Goal: Information Seeking & Learning: Find specific fact

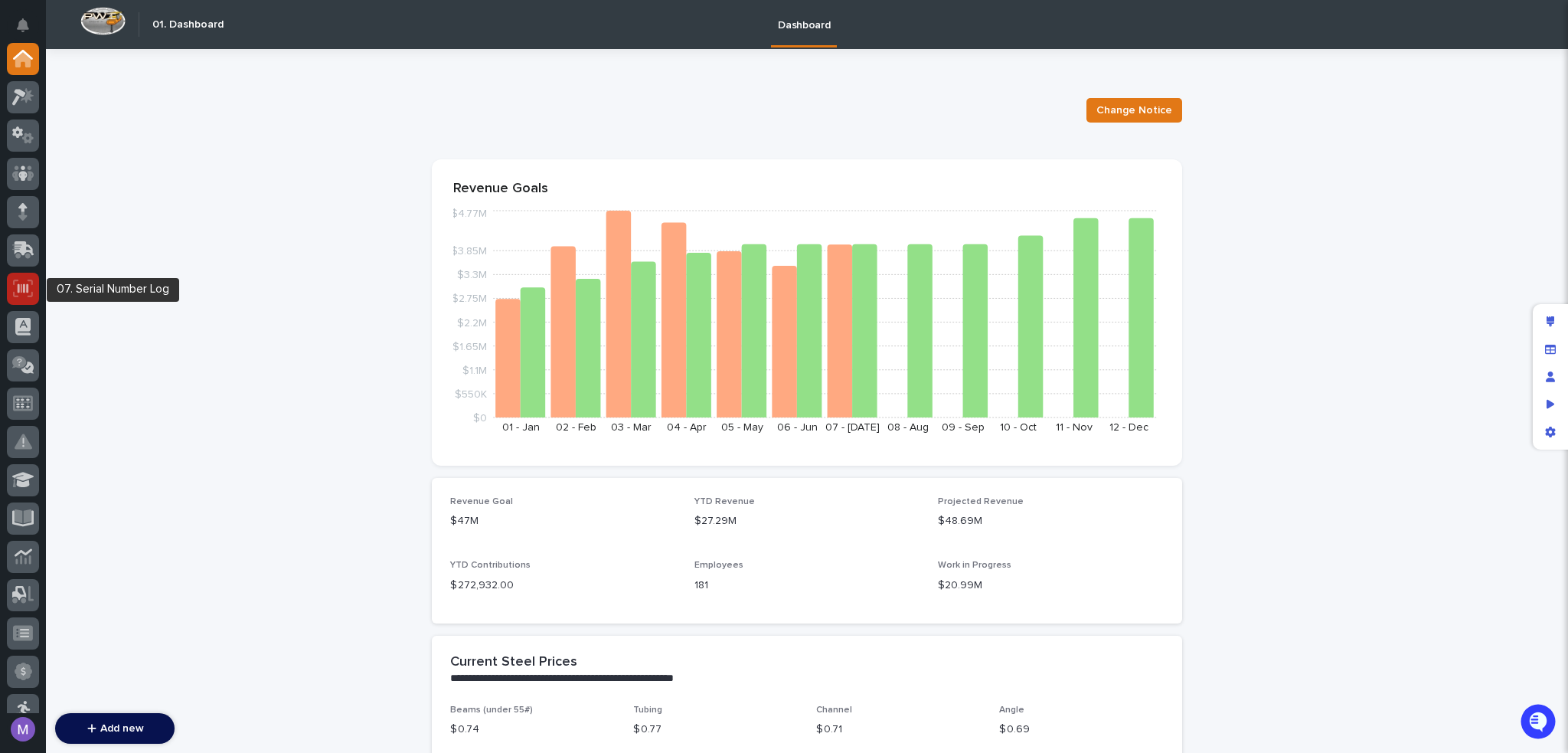
click at [22, 303] on div at bounding box center [22, 288] width 32 height 32
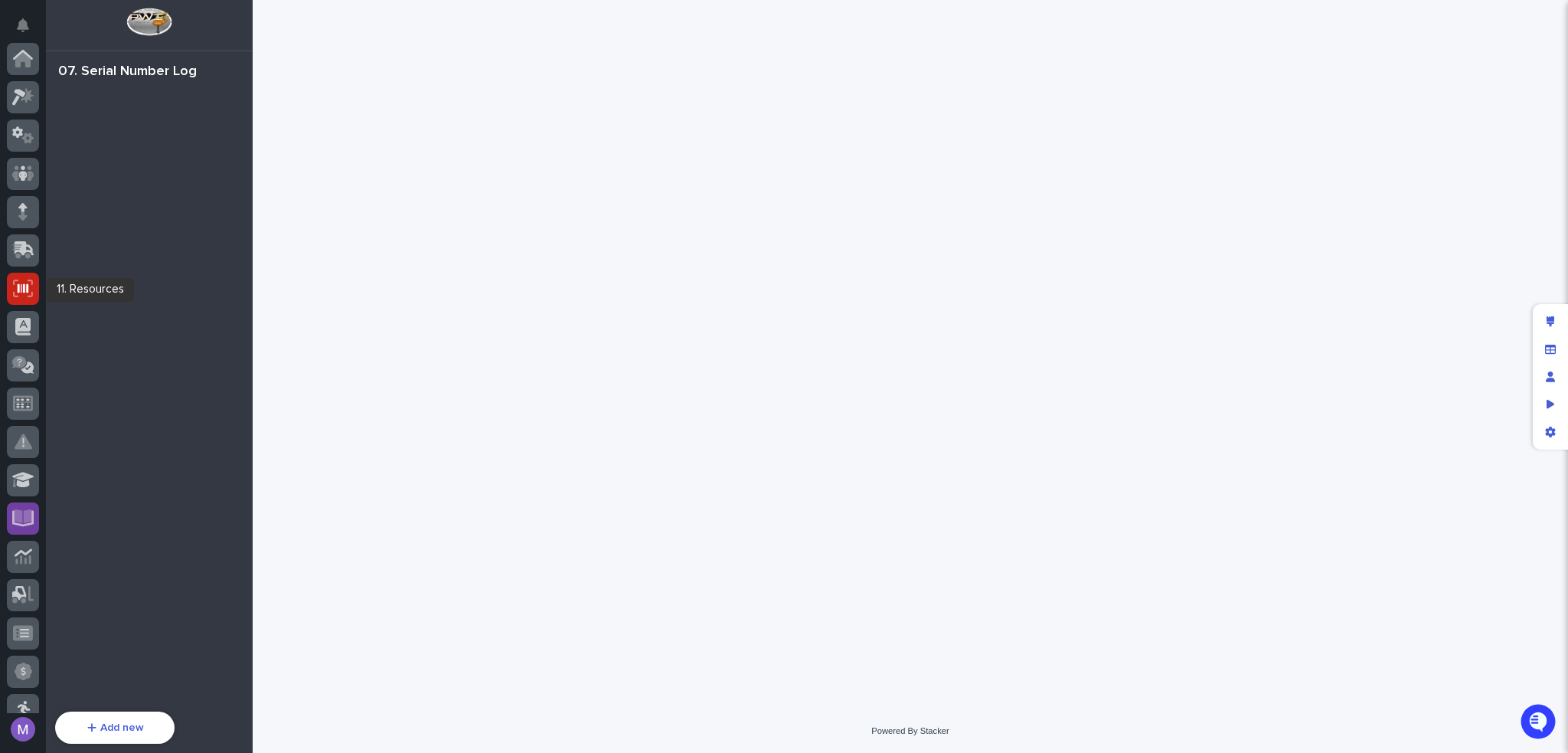
scroll to position [230, 0]
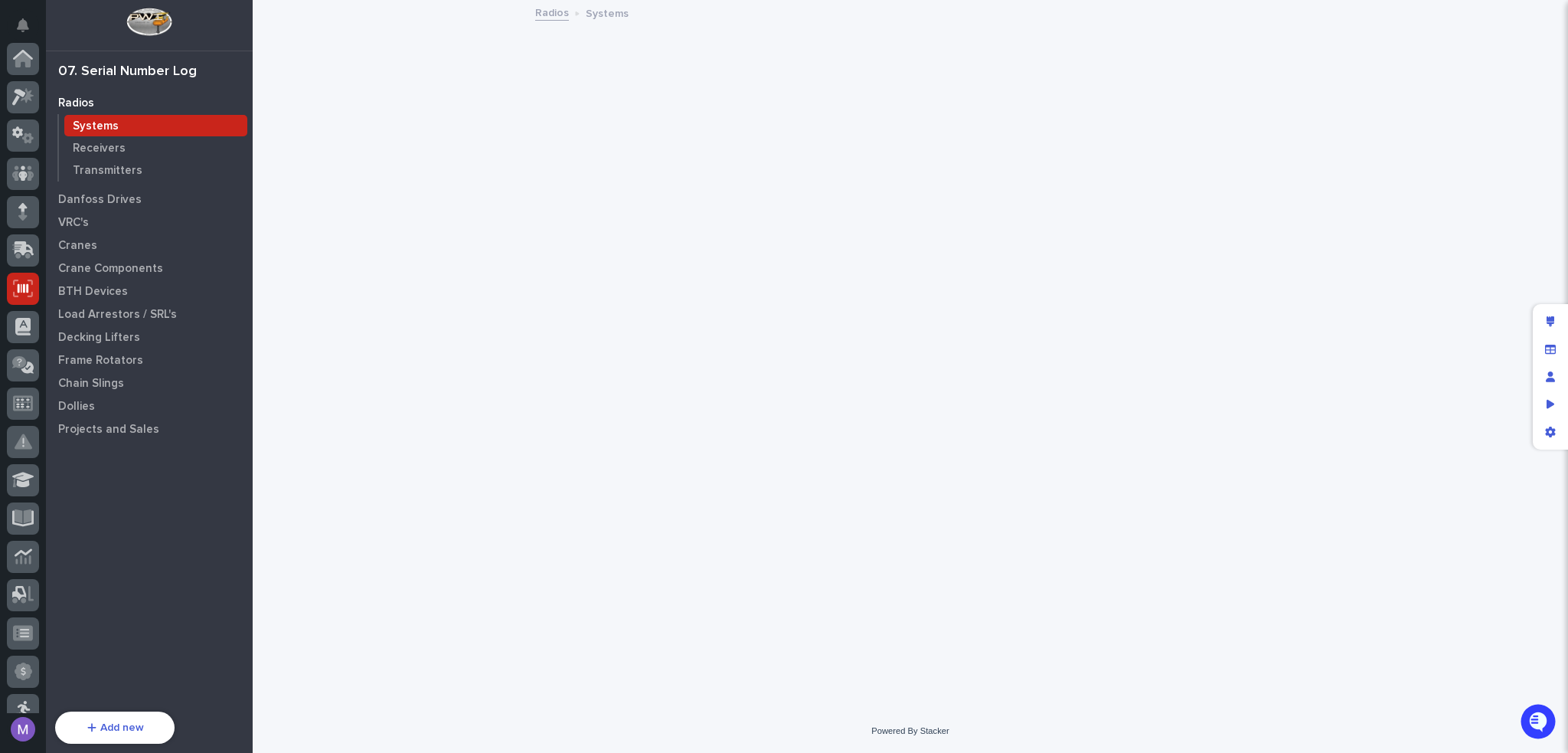
scroll to position [230, 0]
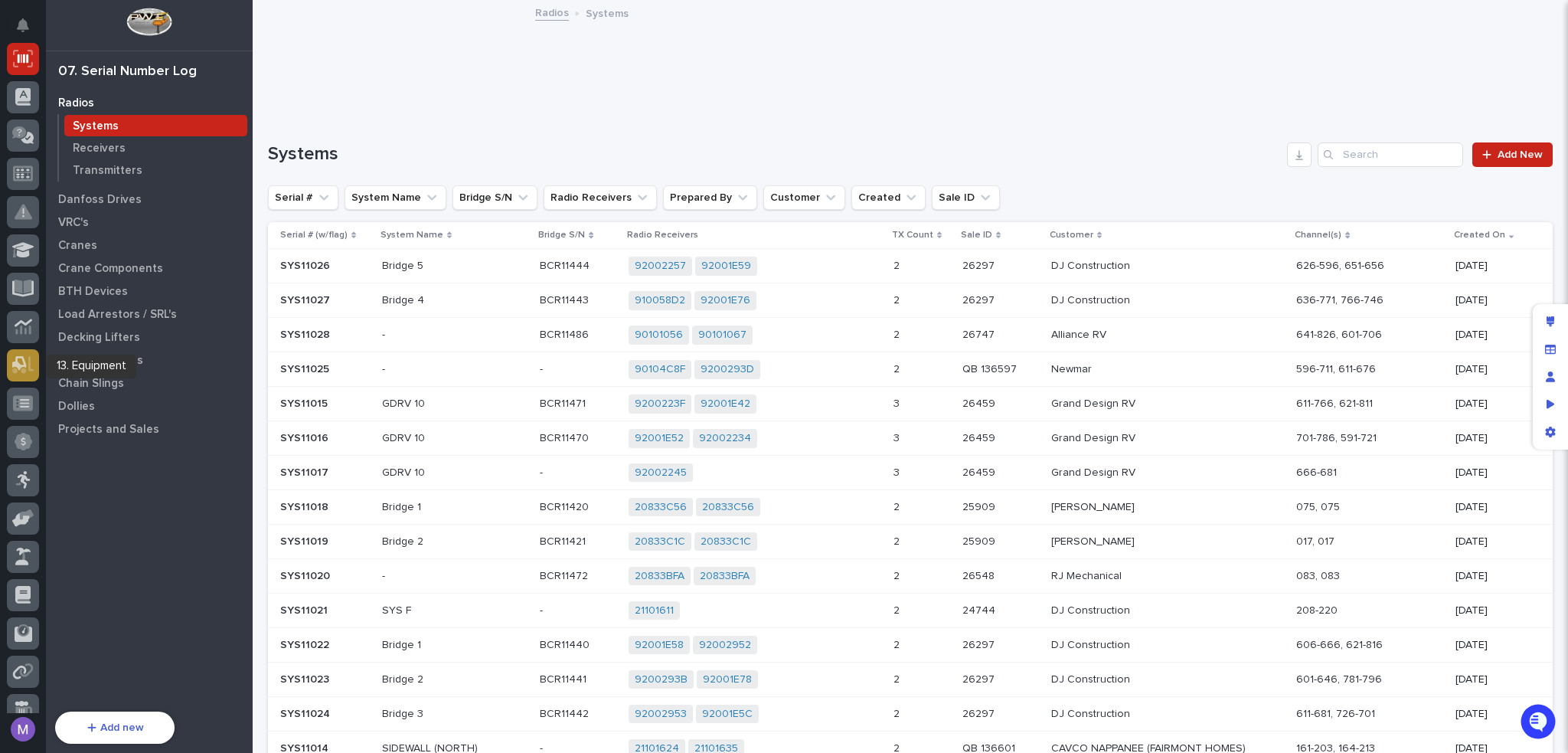
click at [27, 364] on icon at bounding box center [23, 365] width 22 height 18
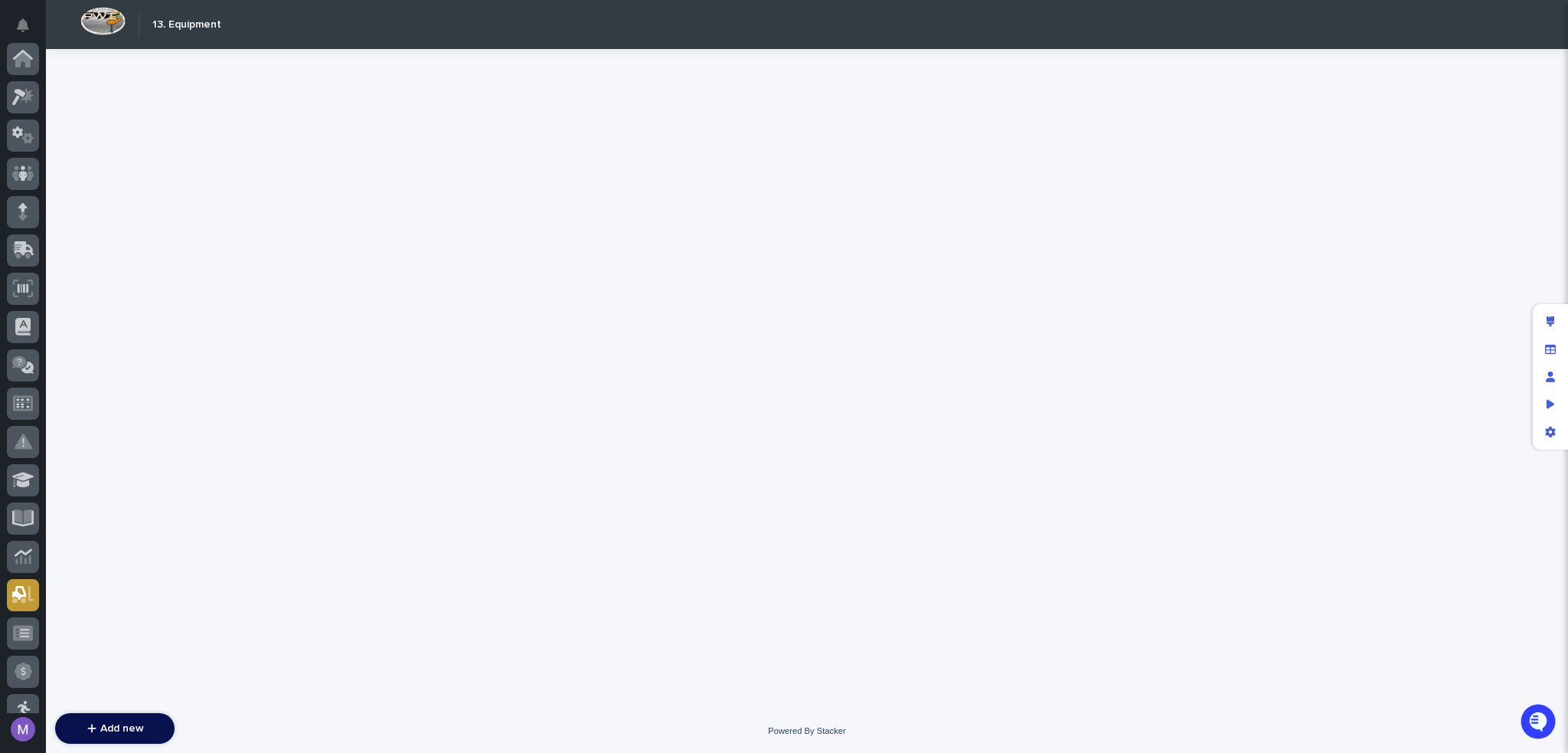
scroll to position [478, 0]
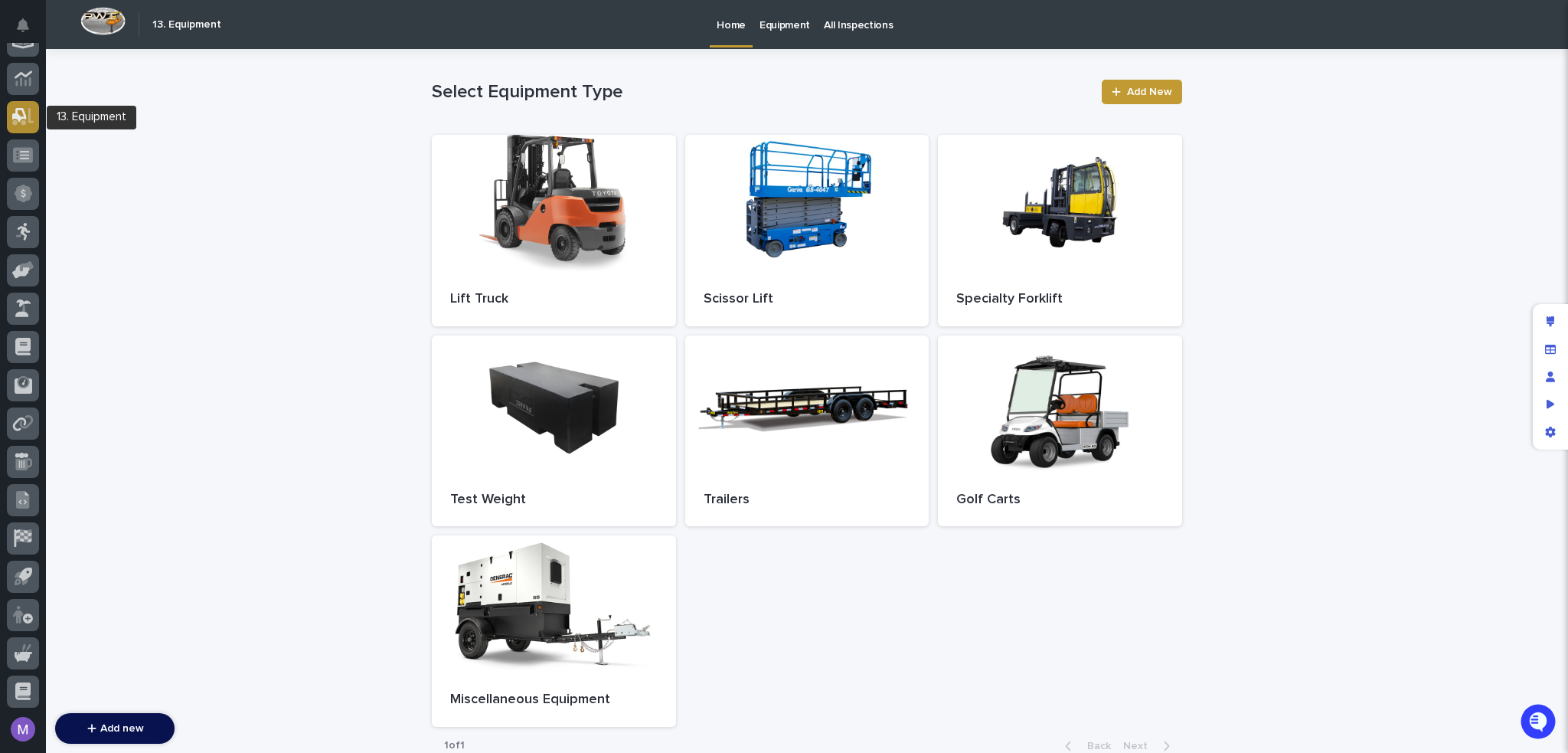
scroll to position [325, 0]
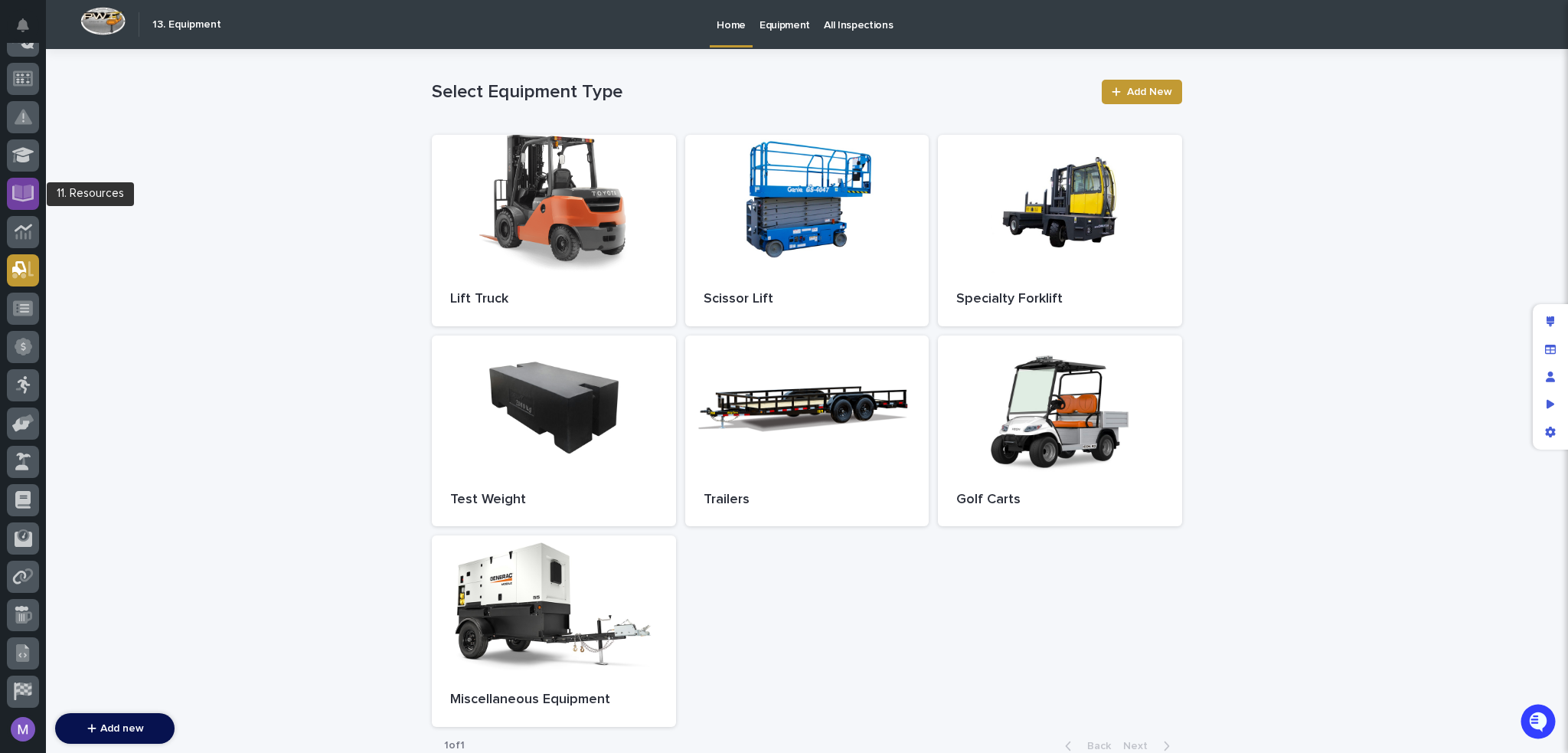
click at [22, 194] on icon at bounding box center [23, 193] width 22 height 18
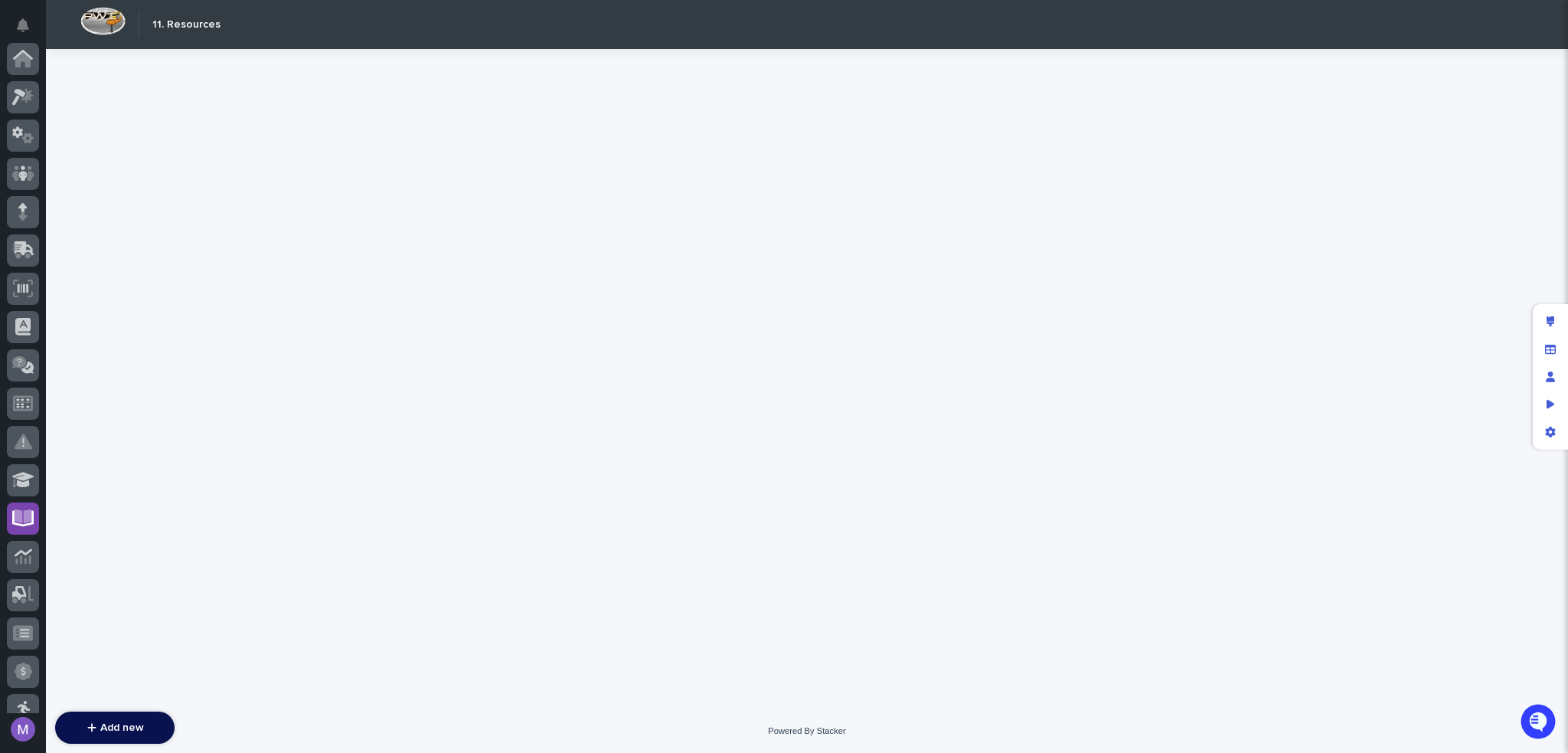
scroll to position [459, 0]
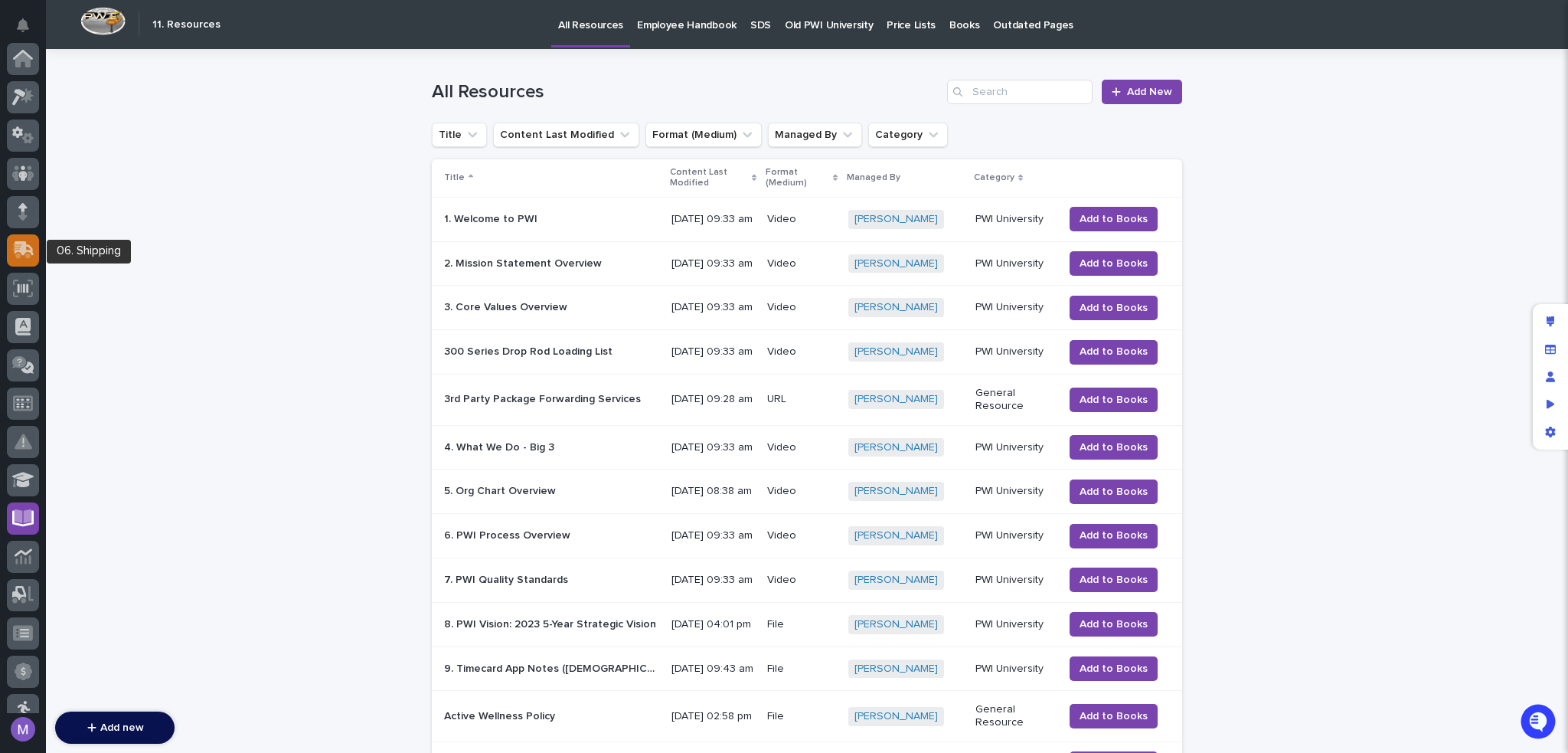
click at [24, 254] on icon at bounding box center [24, 249] width 20 height 15
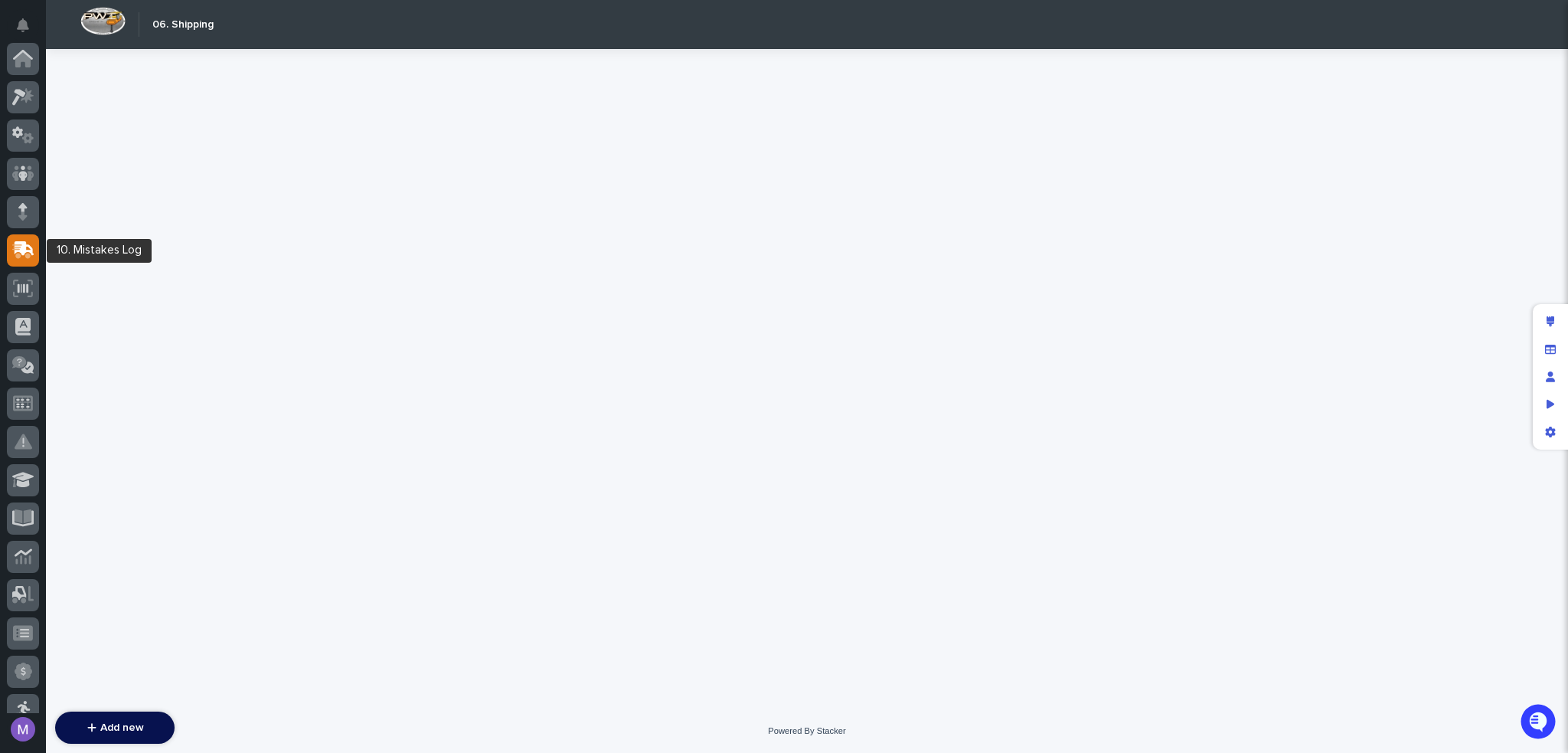
scroll to position [192, 0]
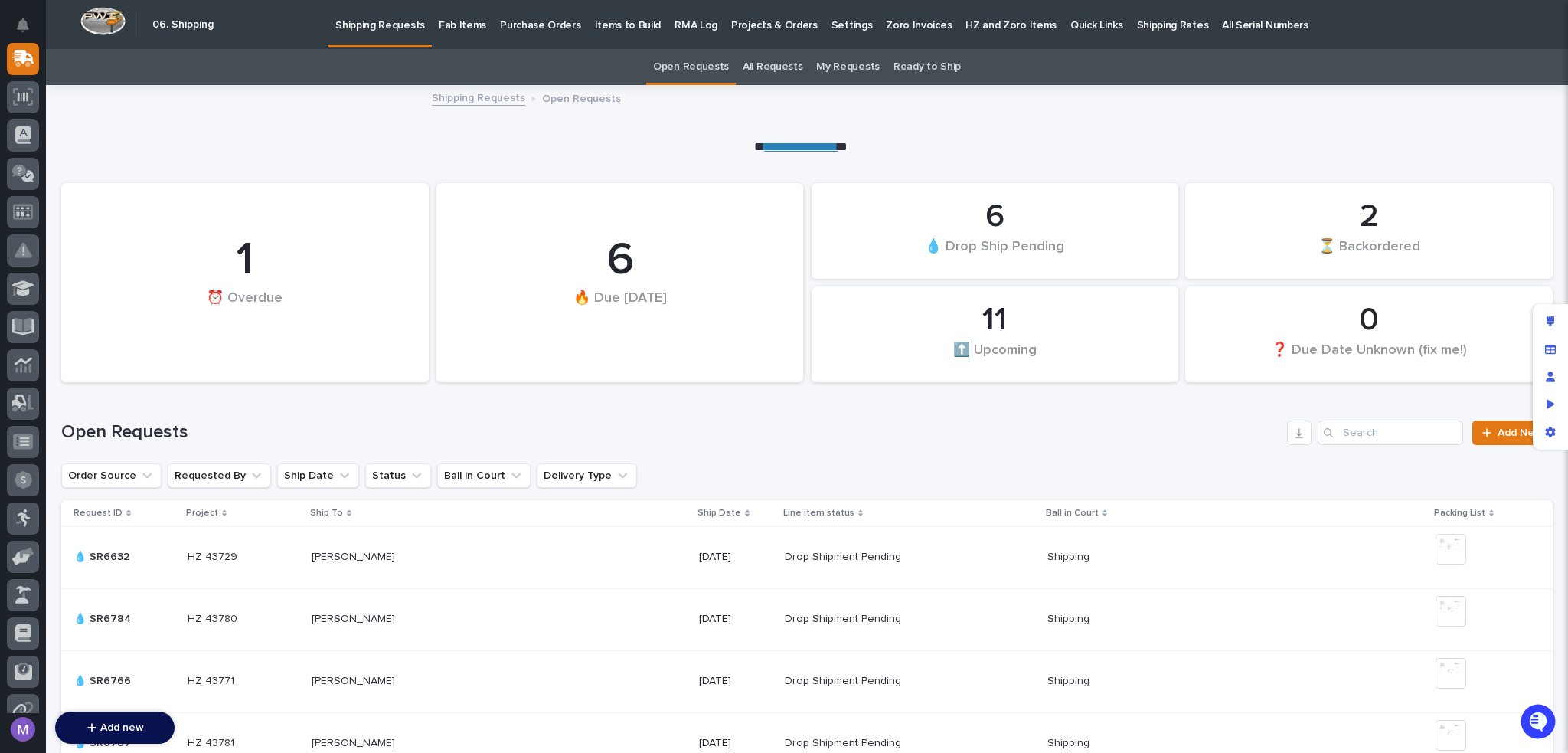
click at [595, 20] on p "Items to Build" at bounding box center [629, 16] width 67 height 32
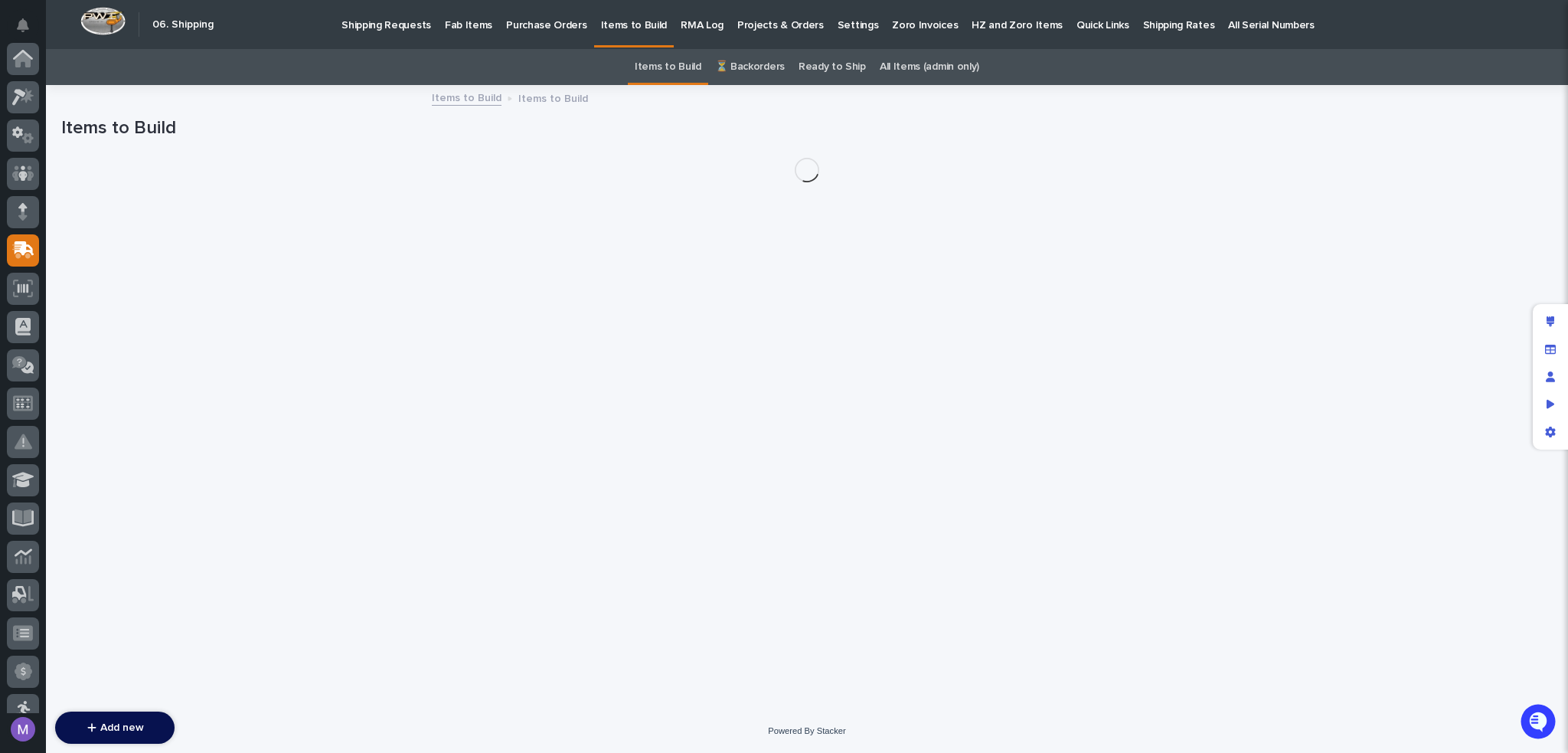
scroll to position [192, 0]
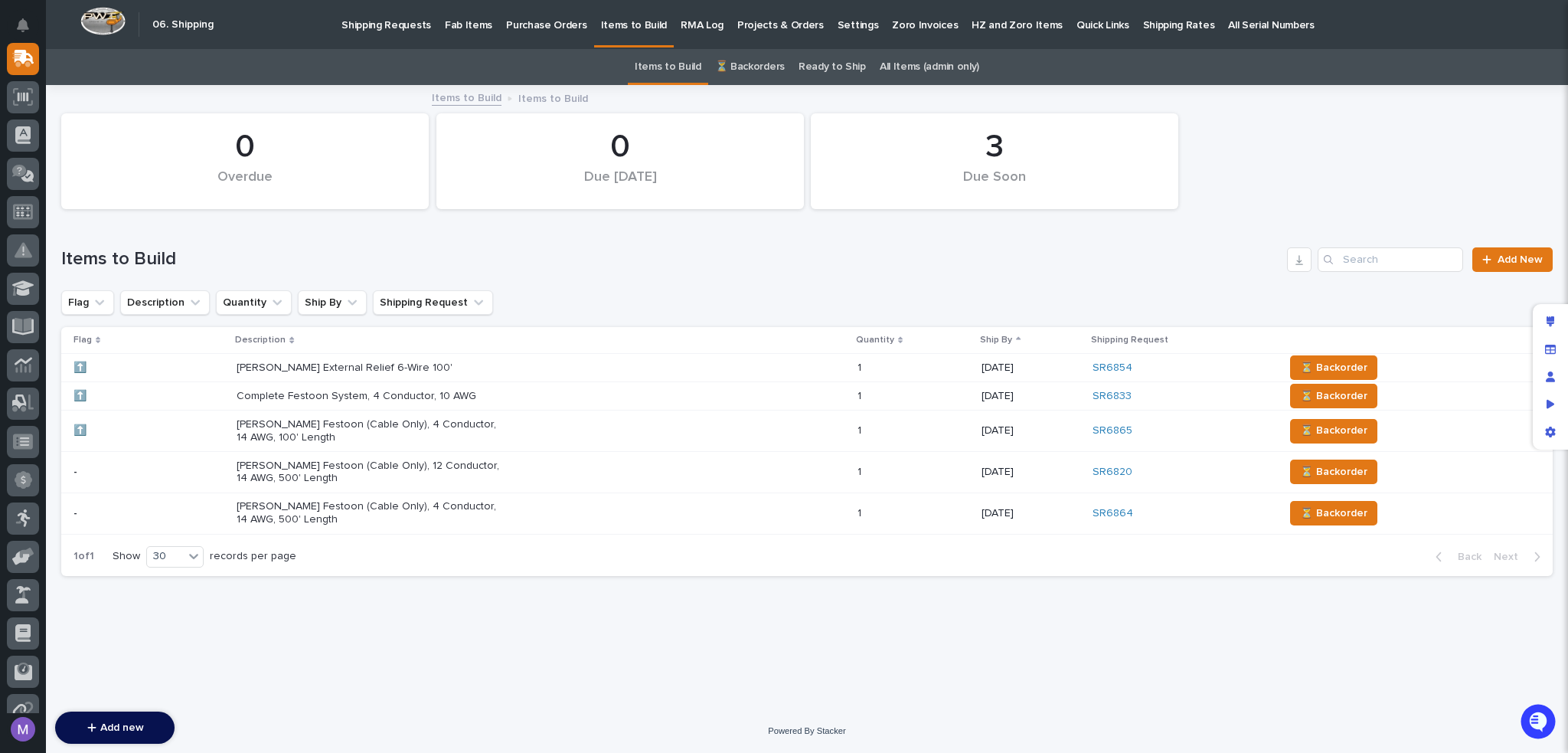
click at [748, 66] on link "⏳ Backorders" at bounding box center [749, 67] width 69 height 36
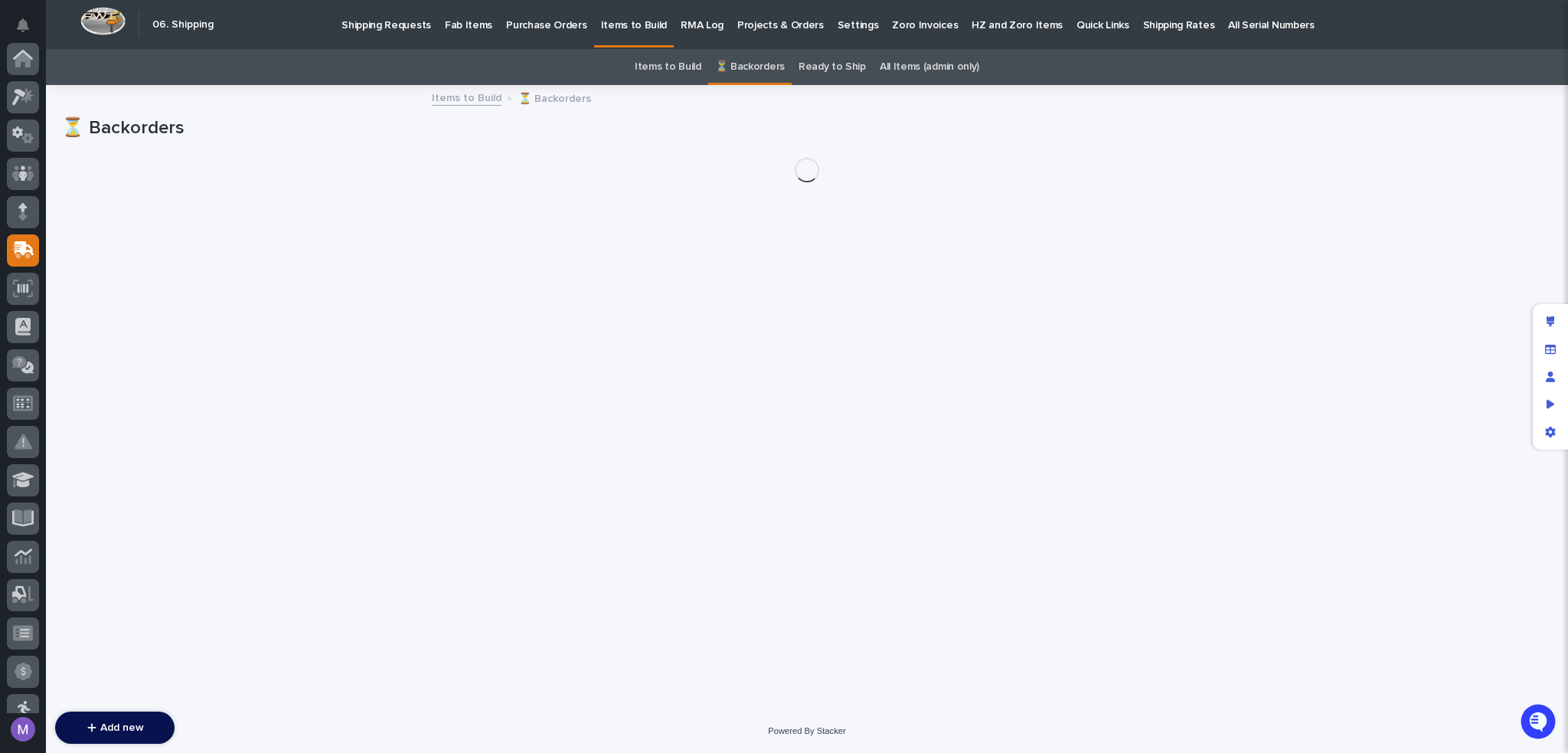
scroll to position [192, 0]
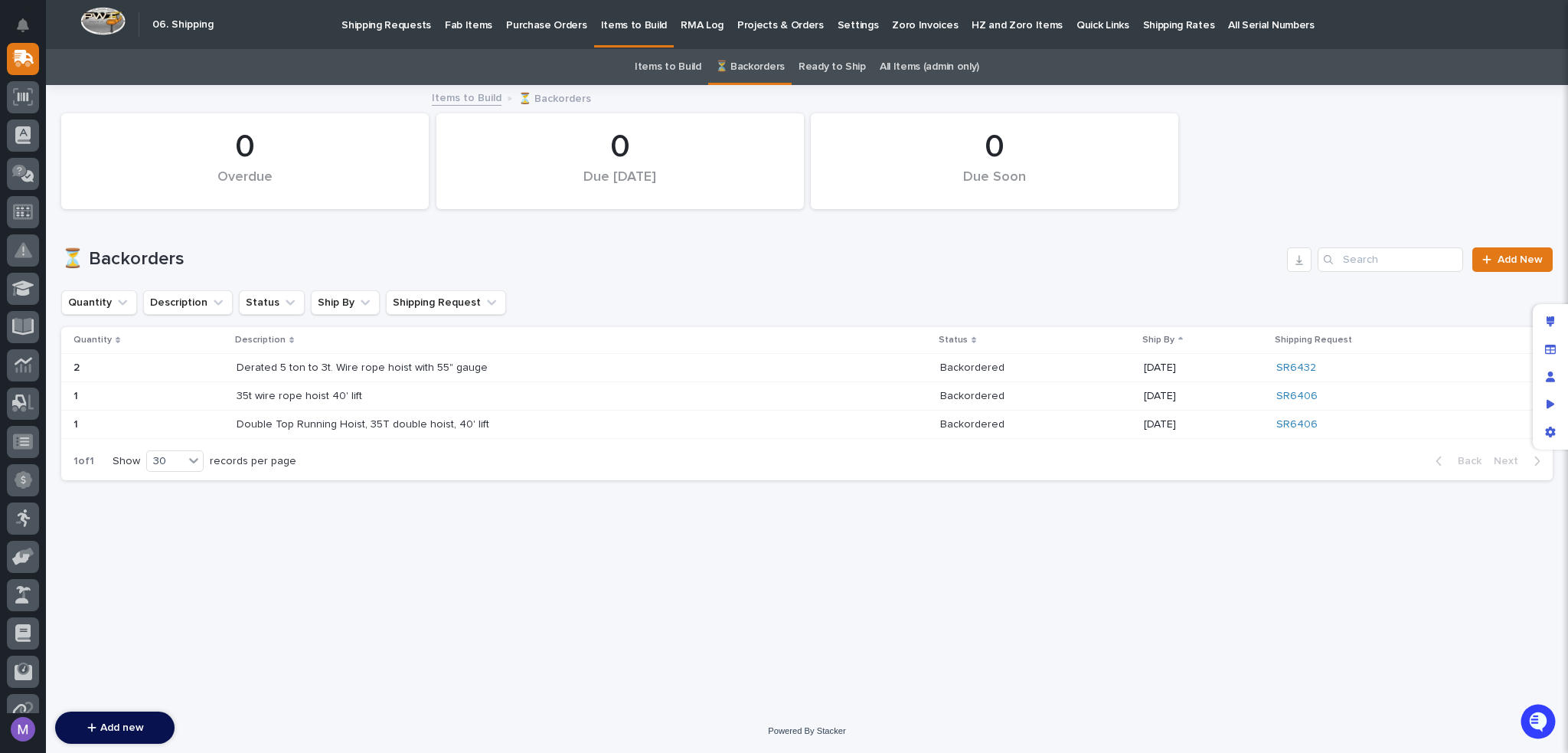
click at [827, 64] on link "Ready to Ship" at bounding box center [832, 67] width 68 height 36
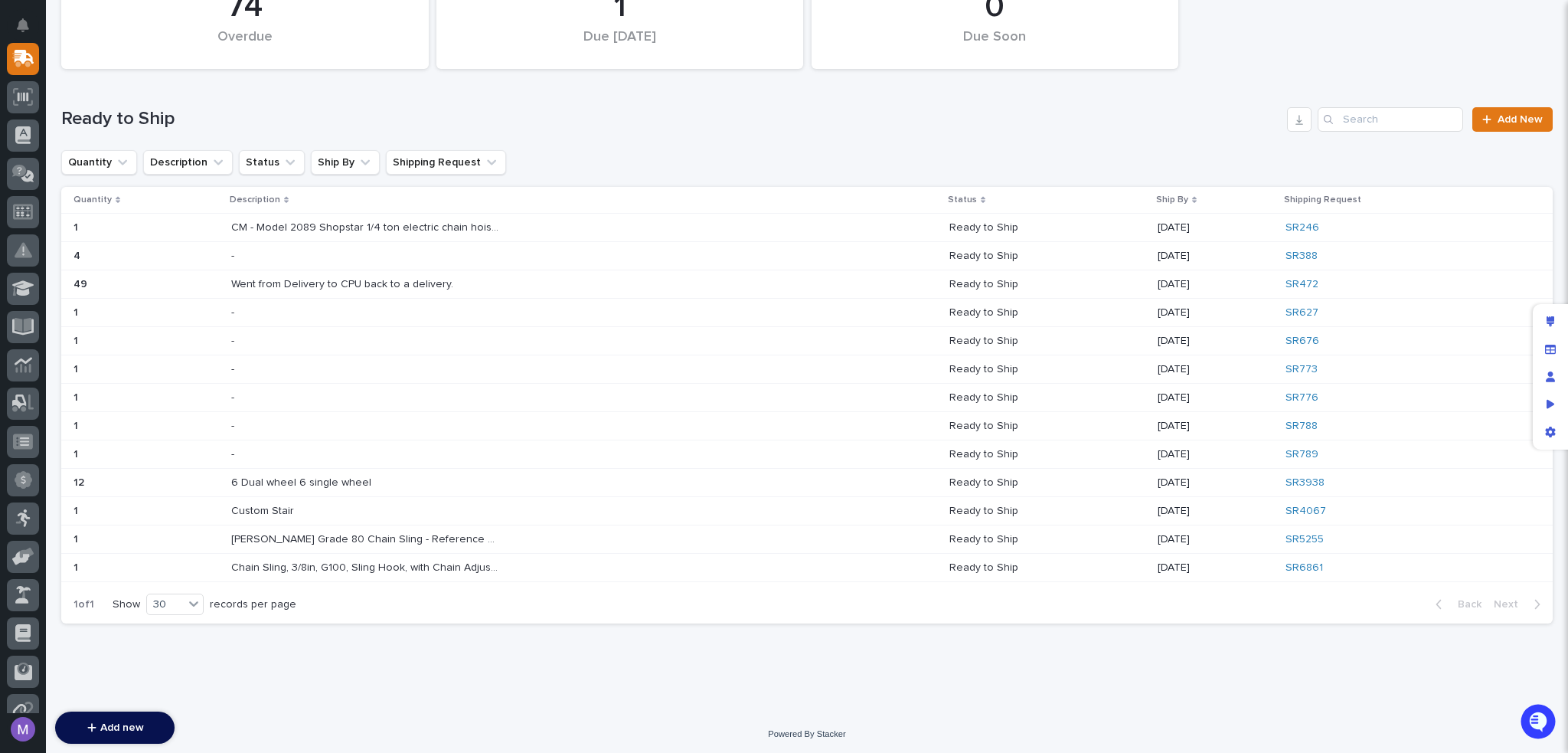
scroll to position [141, 0]
click at [523, 566] on div "Chain Sling, 3/8in, G100, Sling Hook, with Chain Adjuster, 18 ft Chain Sling, 3…" at bounding box center [585, 567] width 707 height 25
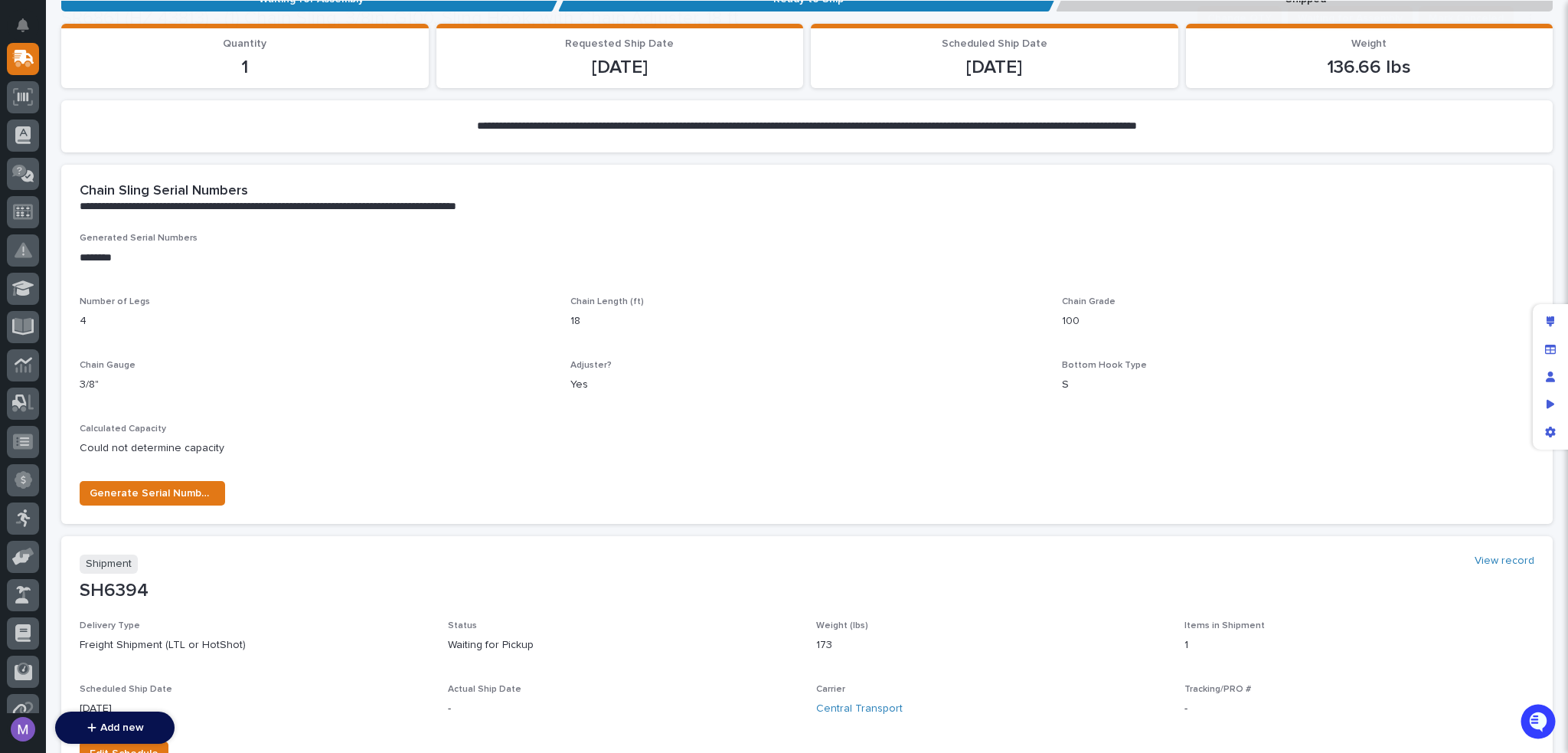
scroll to position [383, 0]
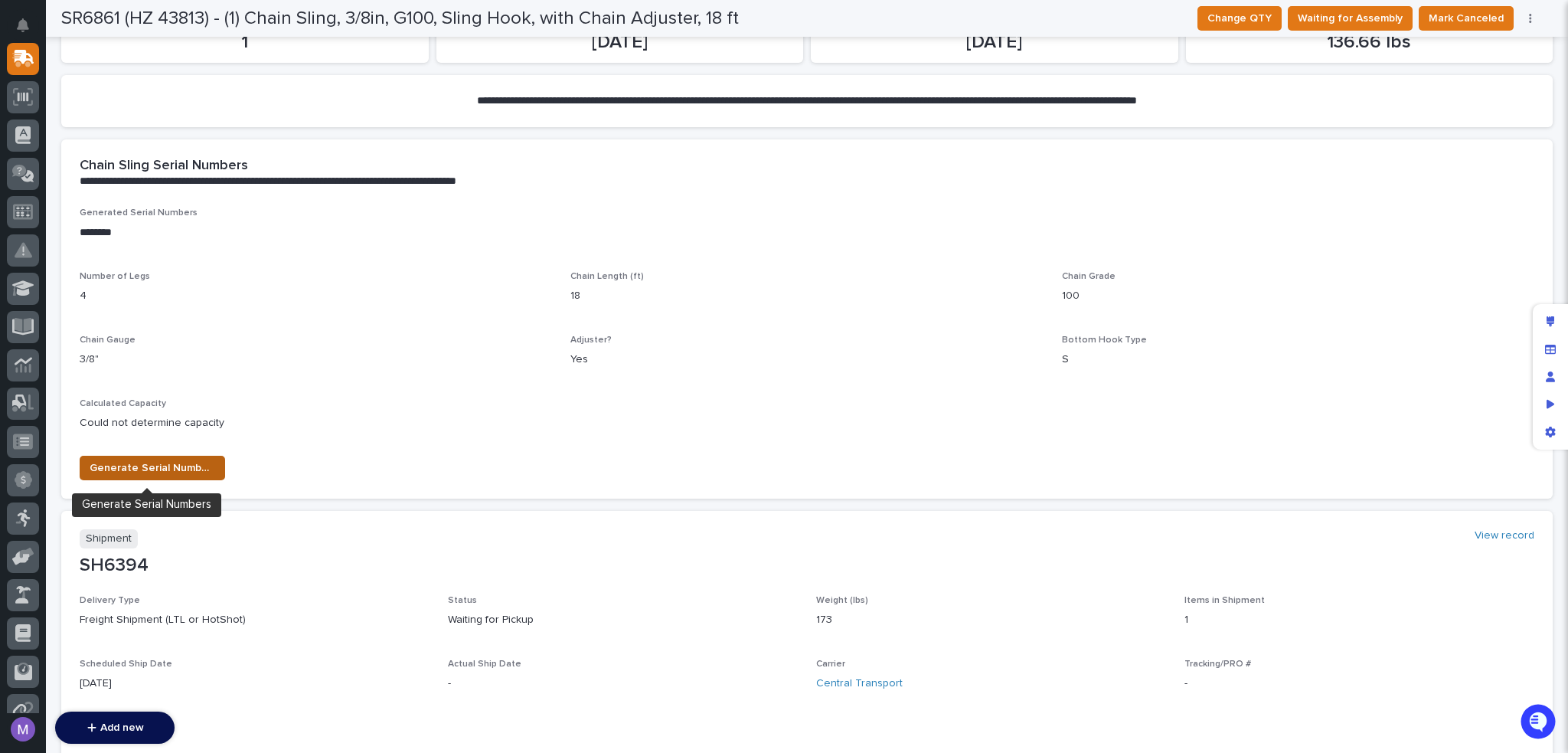
click at [192, 468] on span "Generate Serial Numbers" at bounding box center [152, 467] width 126 height 19
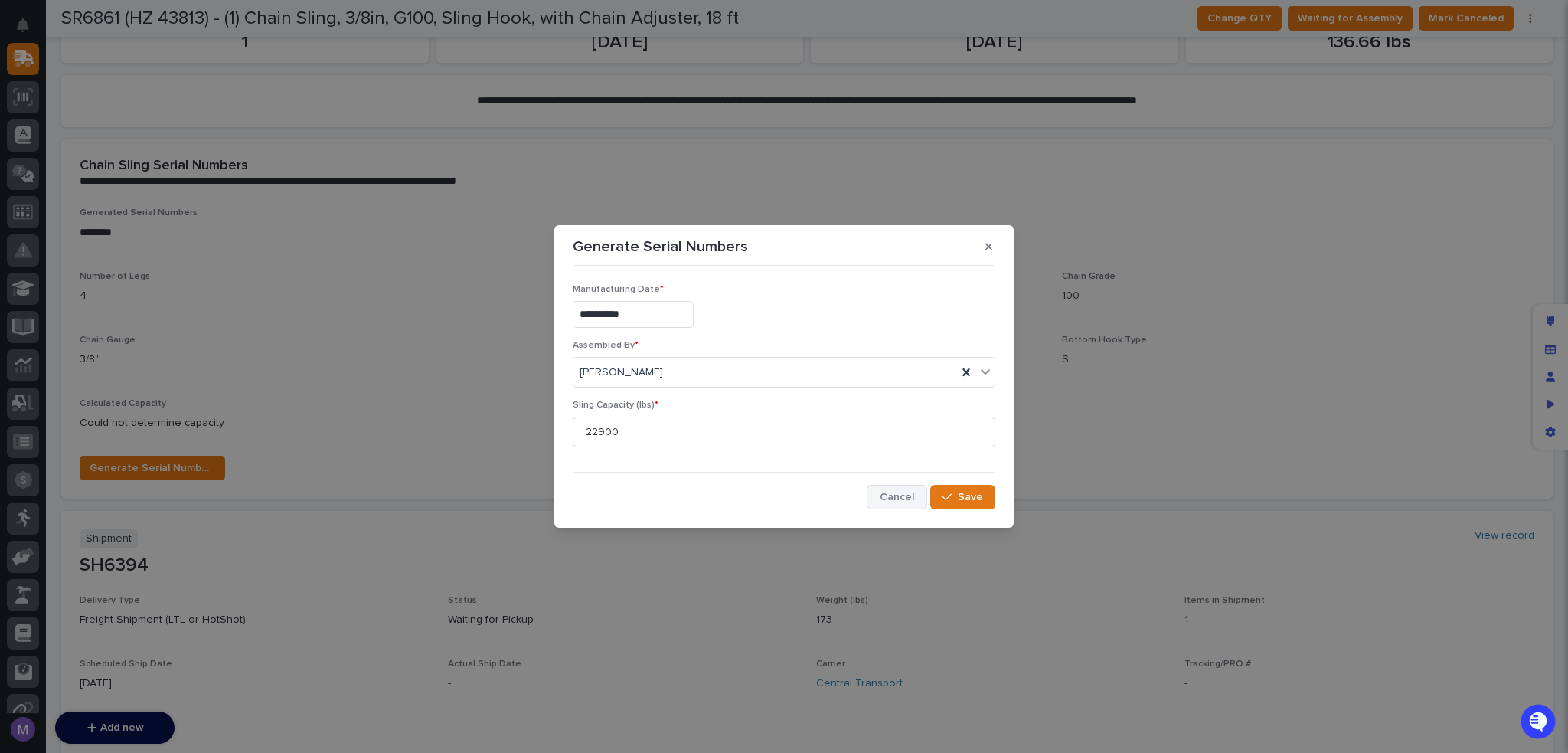
click at [903, 498] on span "Cancel" at bounding box center [897, 497] width 34 height 14
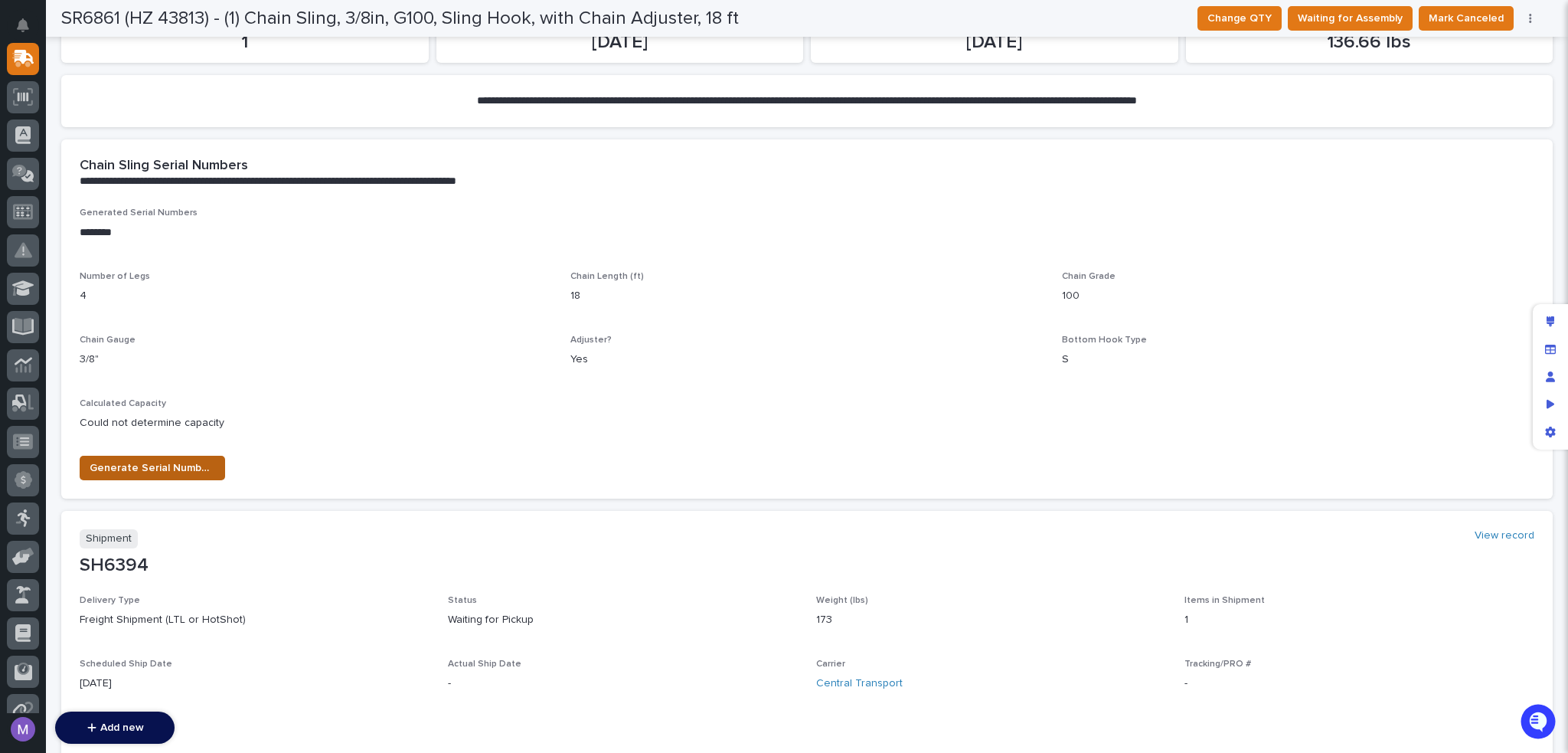
click at [194, 467] on span "Generate Serial Numbers" at bounding box center [152, 467] width 126 height 19
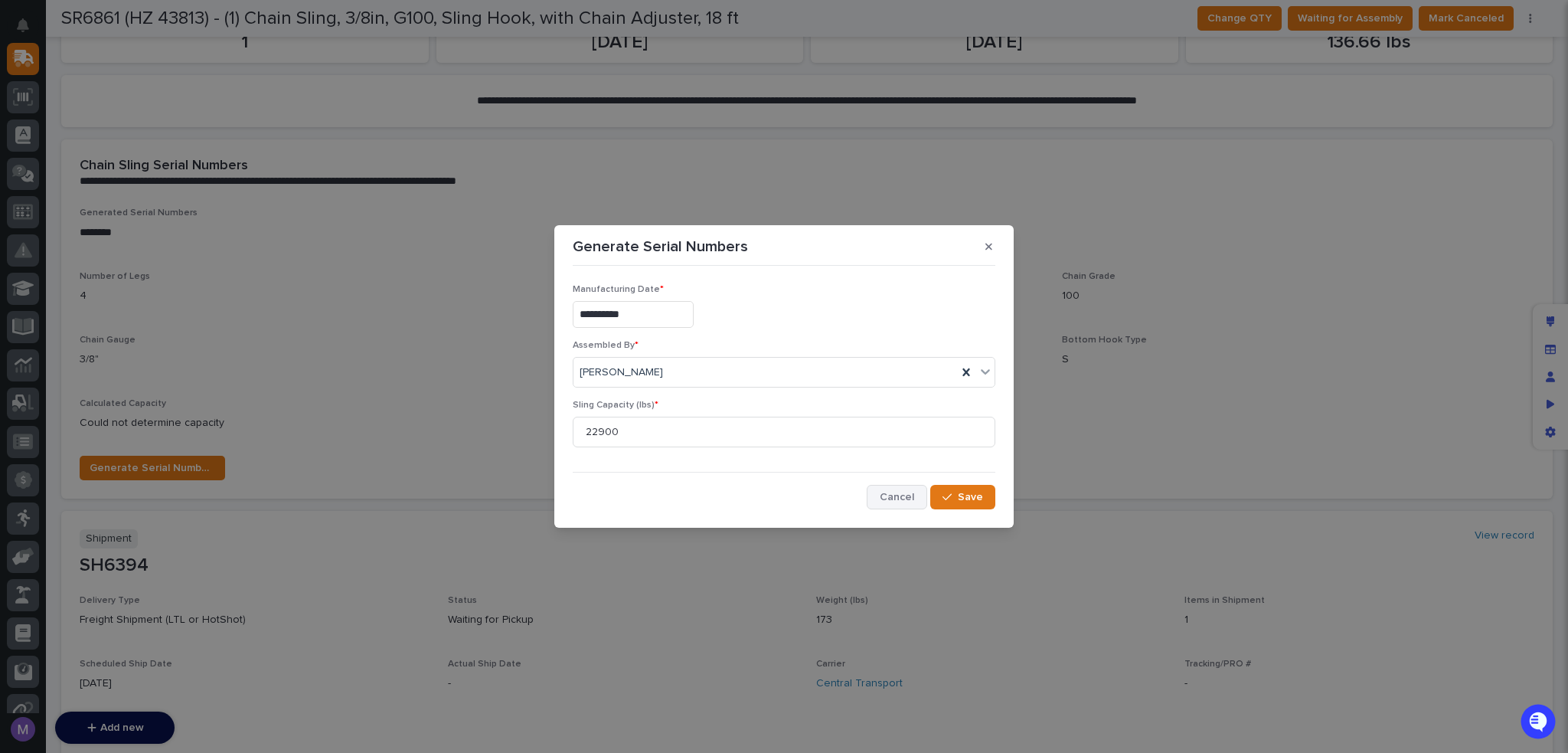
click at [908, 489] on button "Cancel" at bounding box center [897, 497] width 60 height 24
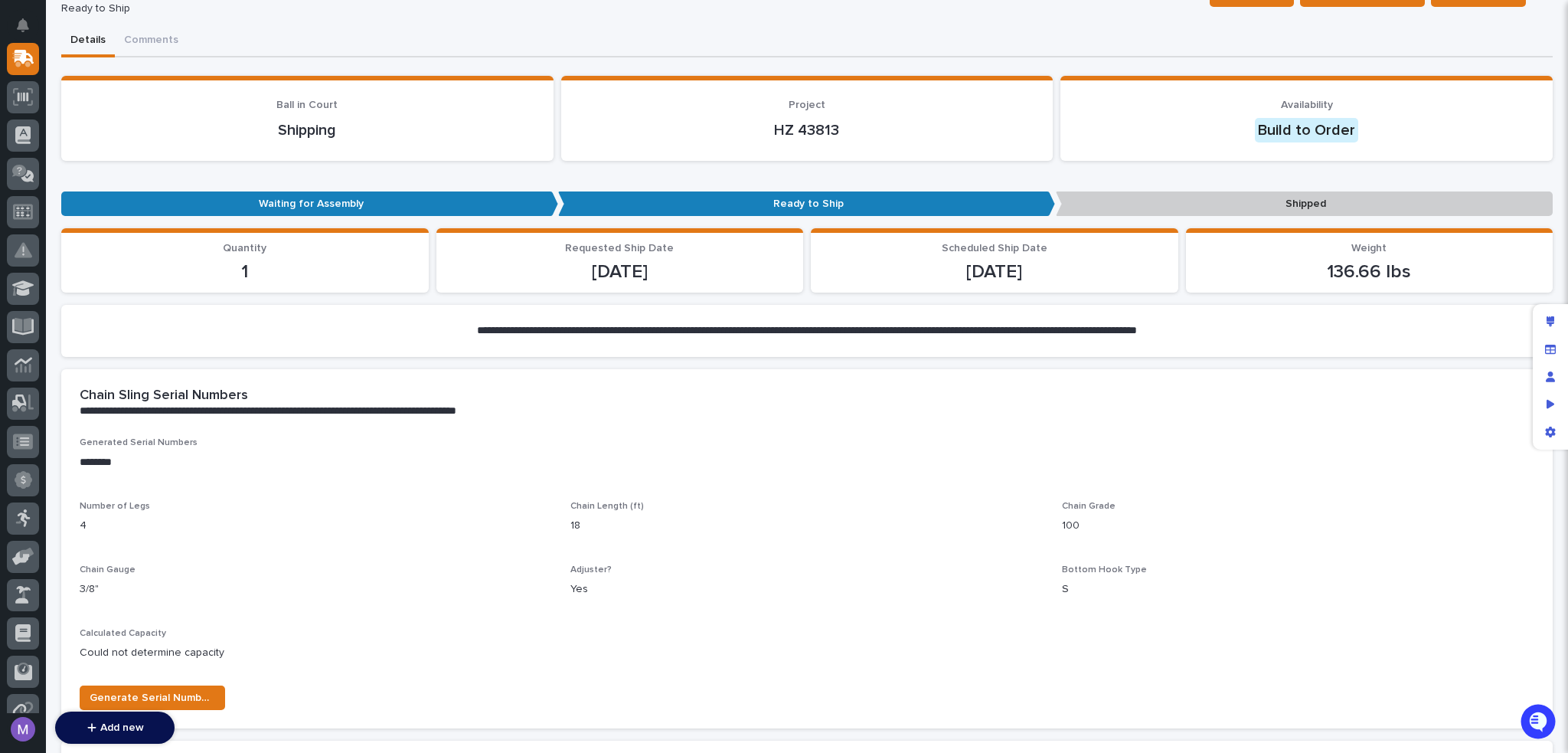
scroll to position [0, 0]
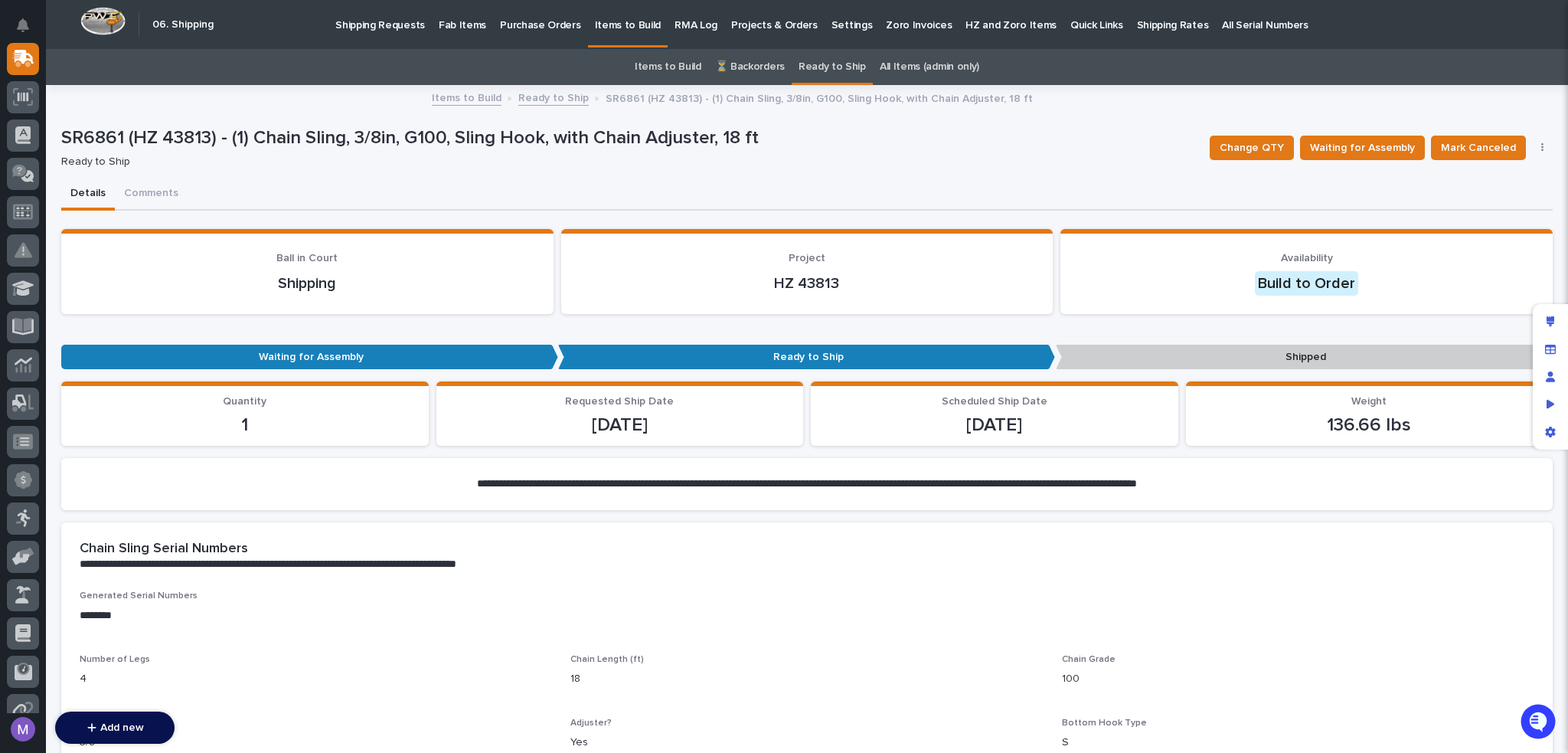
click at [888, 65] on link "All Items (admin only)" at bounding box center [930, 67] width 99 height 36
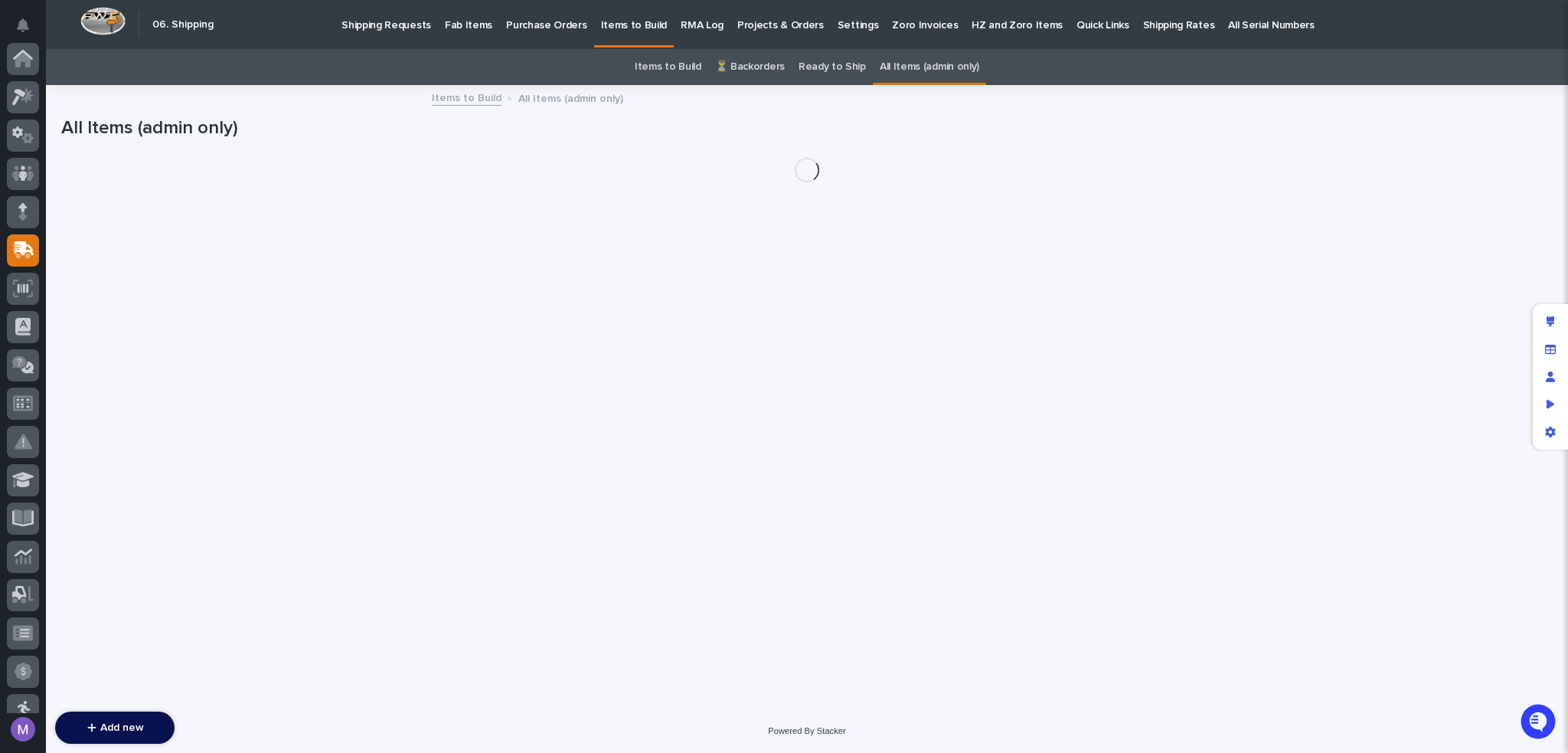
scroll to position [192, 0]
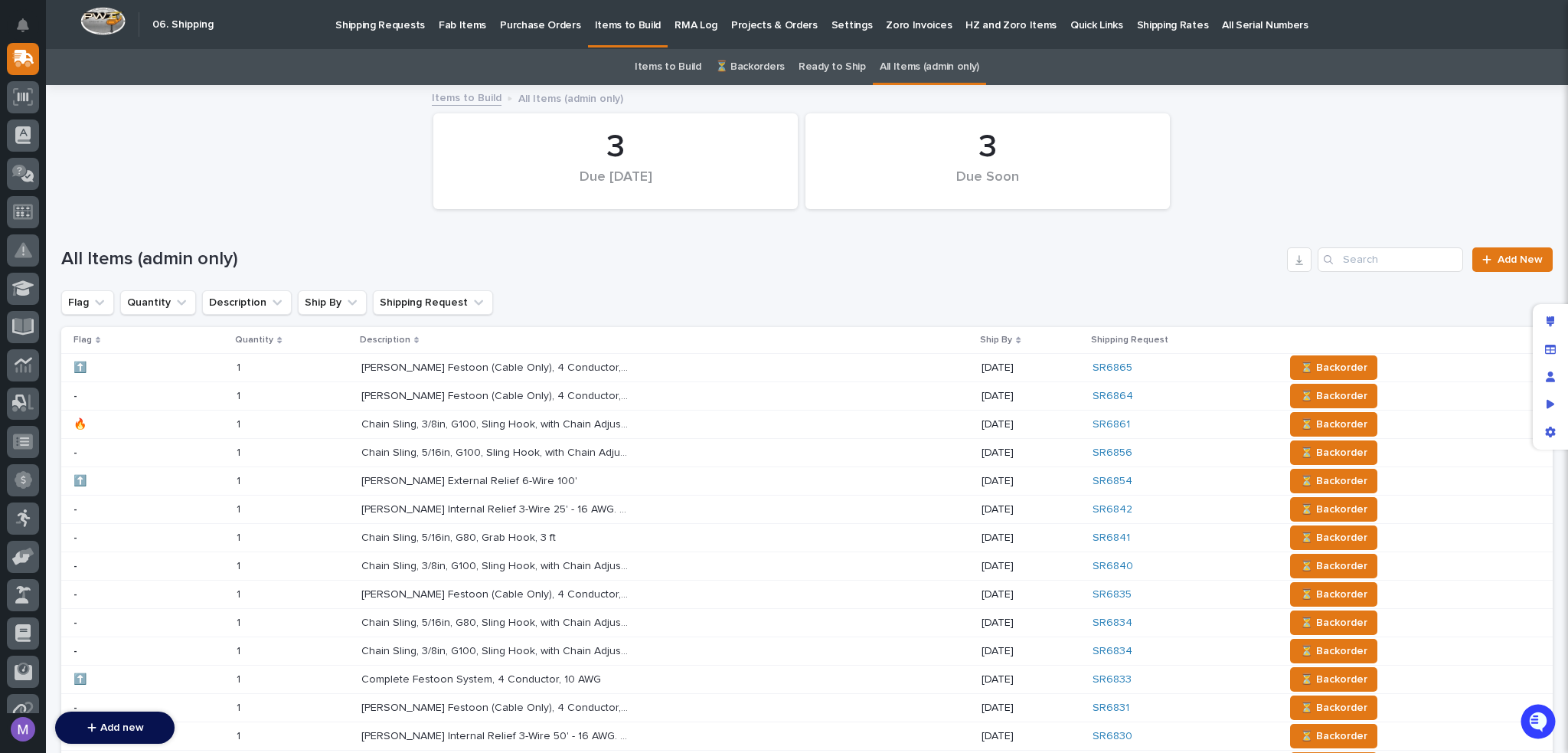
click at [1147, 92] on div "Items to Build All Items (admin only)" at bounding box center [806, 99] width 766 height 21
click at [1296, 182] on div "3 Due Soon 3 Due Today" at bounding box center [807, 162] width 1507 height 111
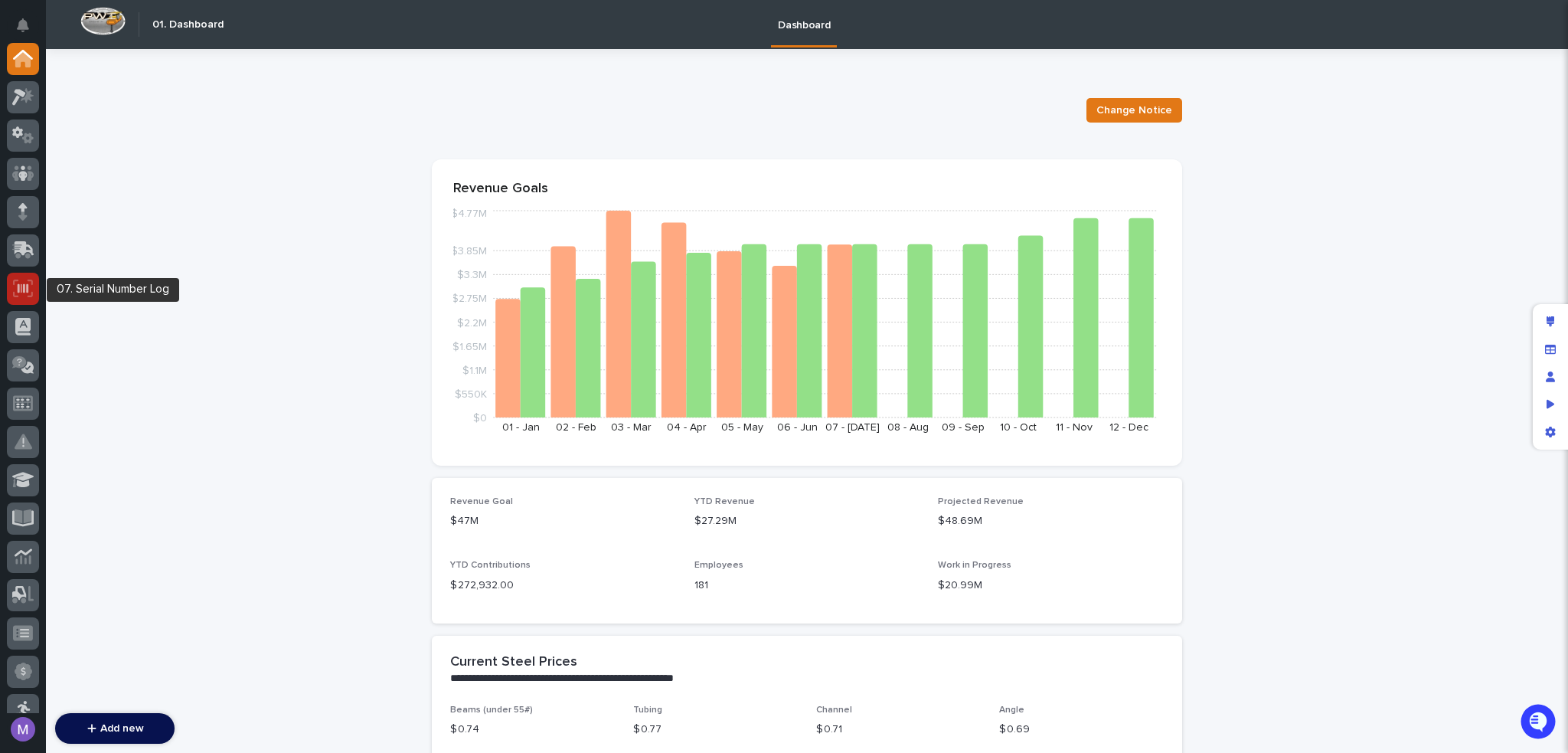
click at [15, 286] on icon at bounding box center [23, 289] width 20 height 18
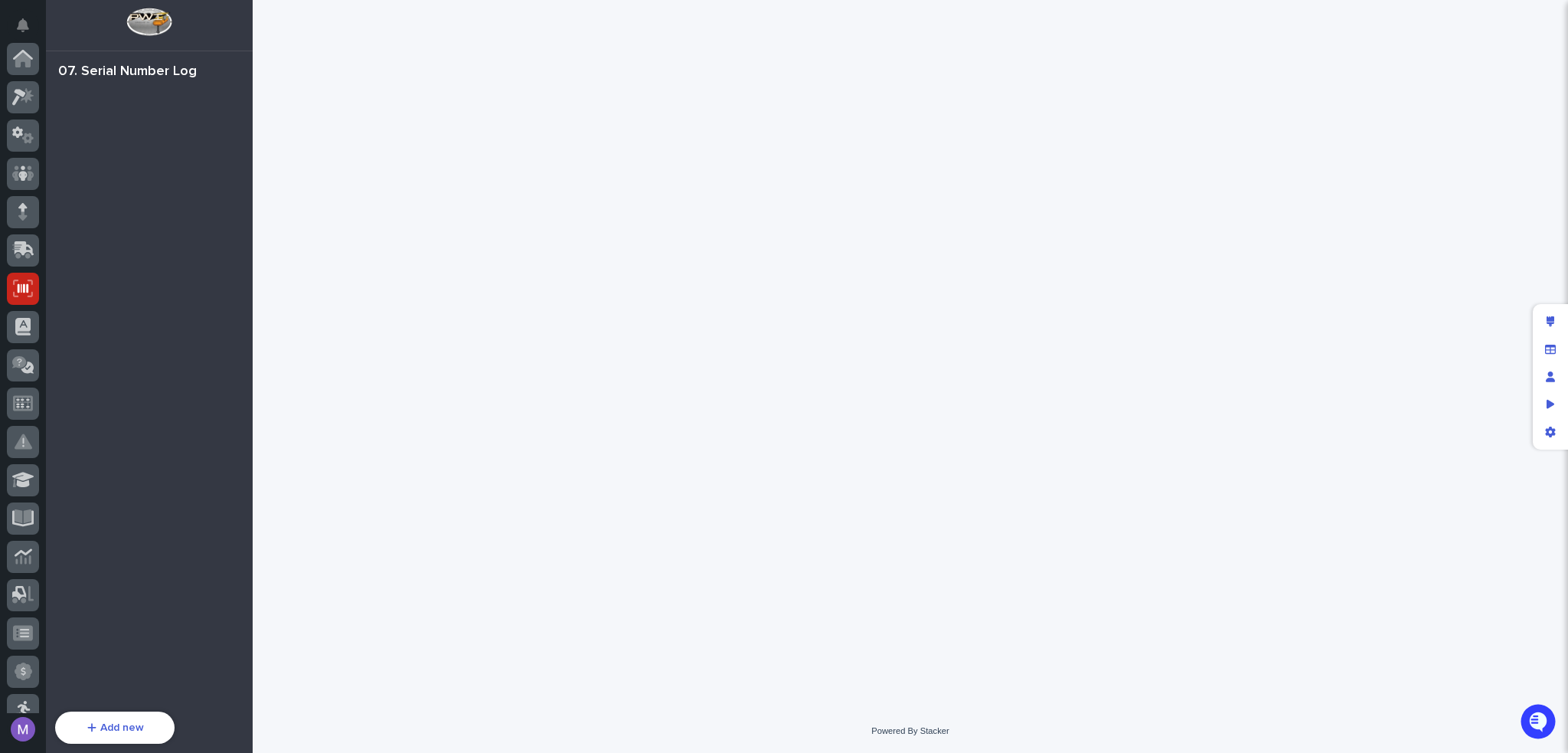
scroll to position [230, 0]
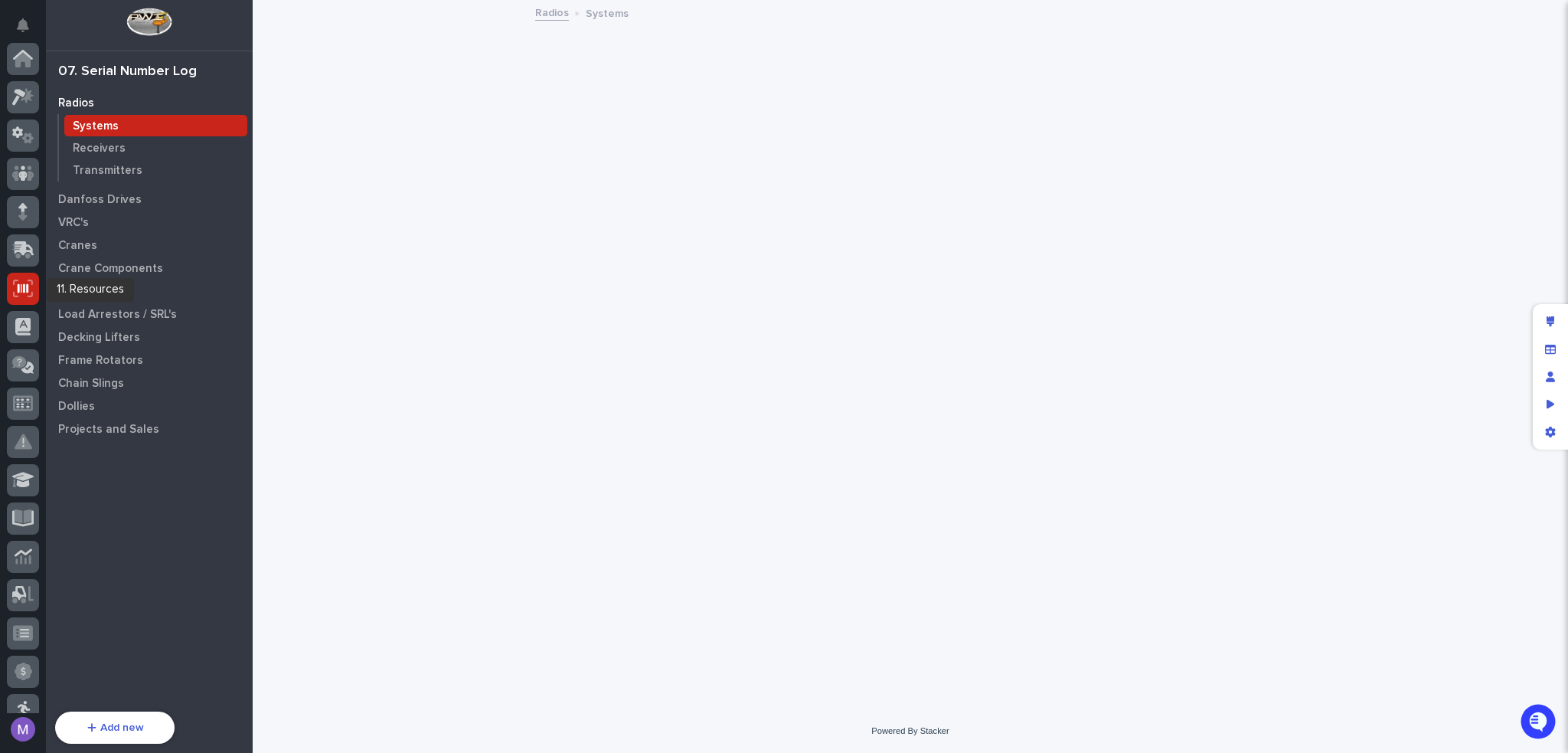
scroll to position [230, 0]
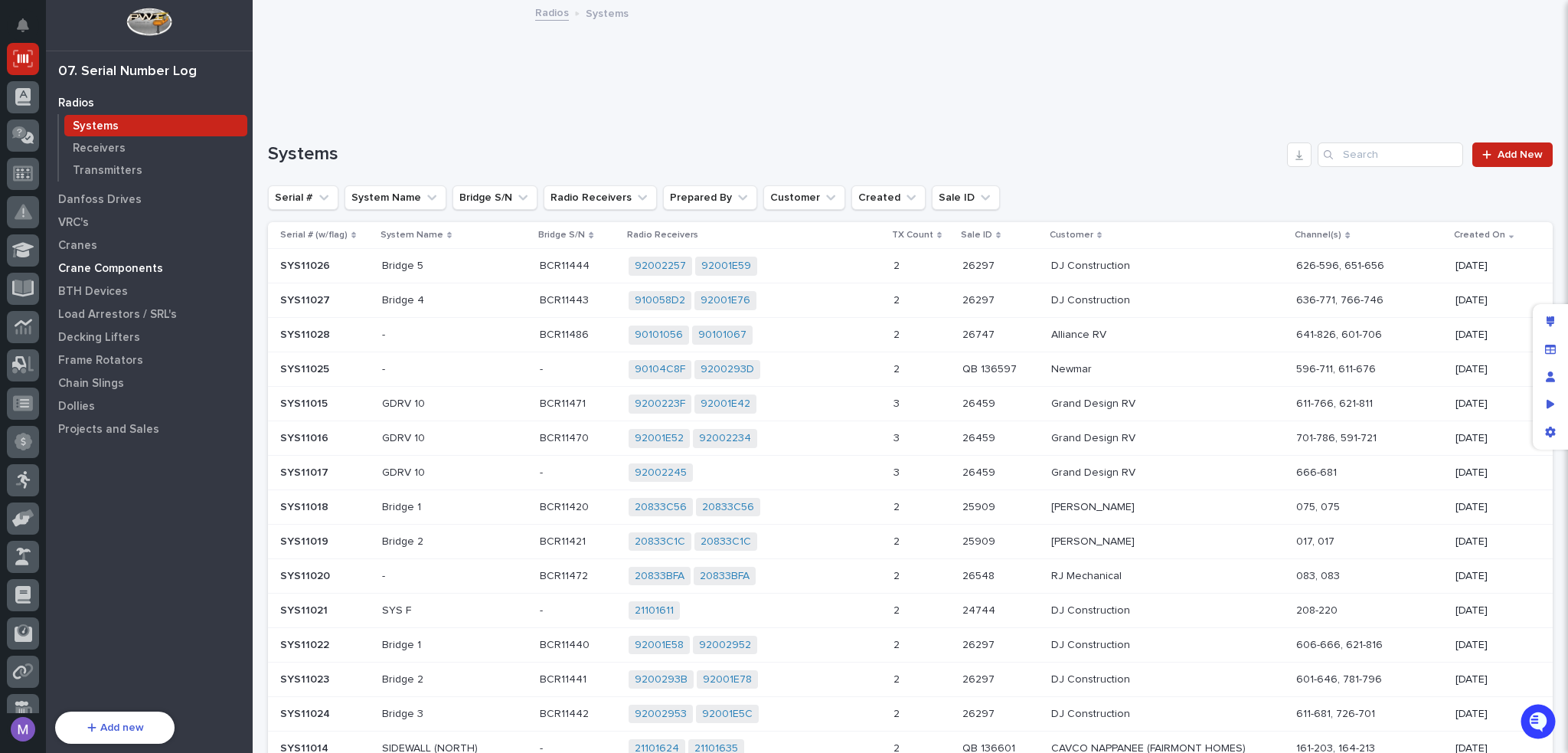
click at [93, 271] on p "Crane Components" at bounding box center [110, 268] width 105 height 14
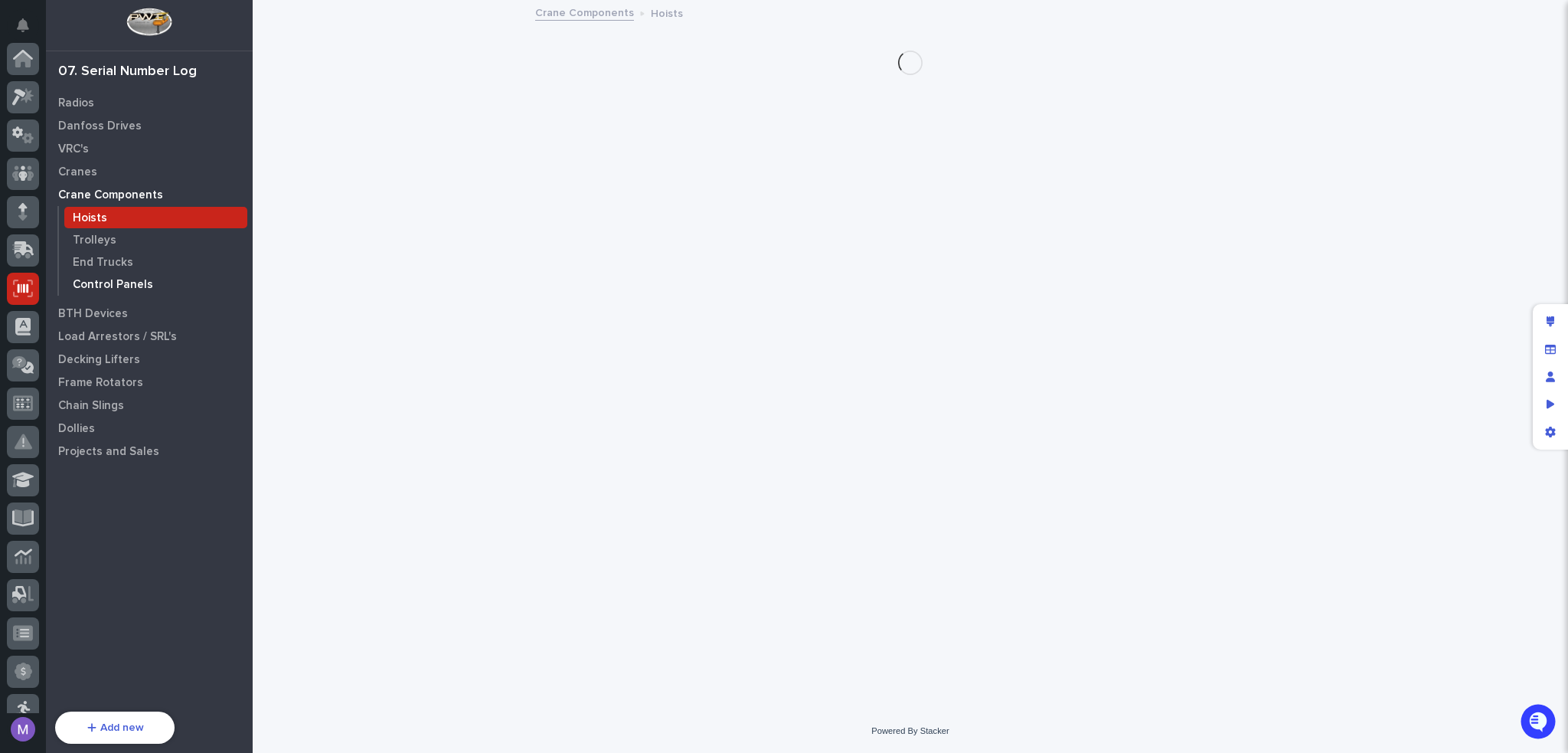
scroll to position [230, 0]
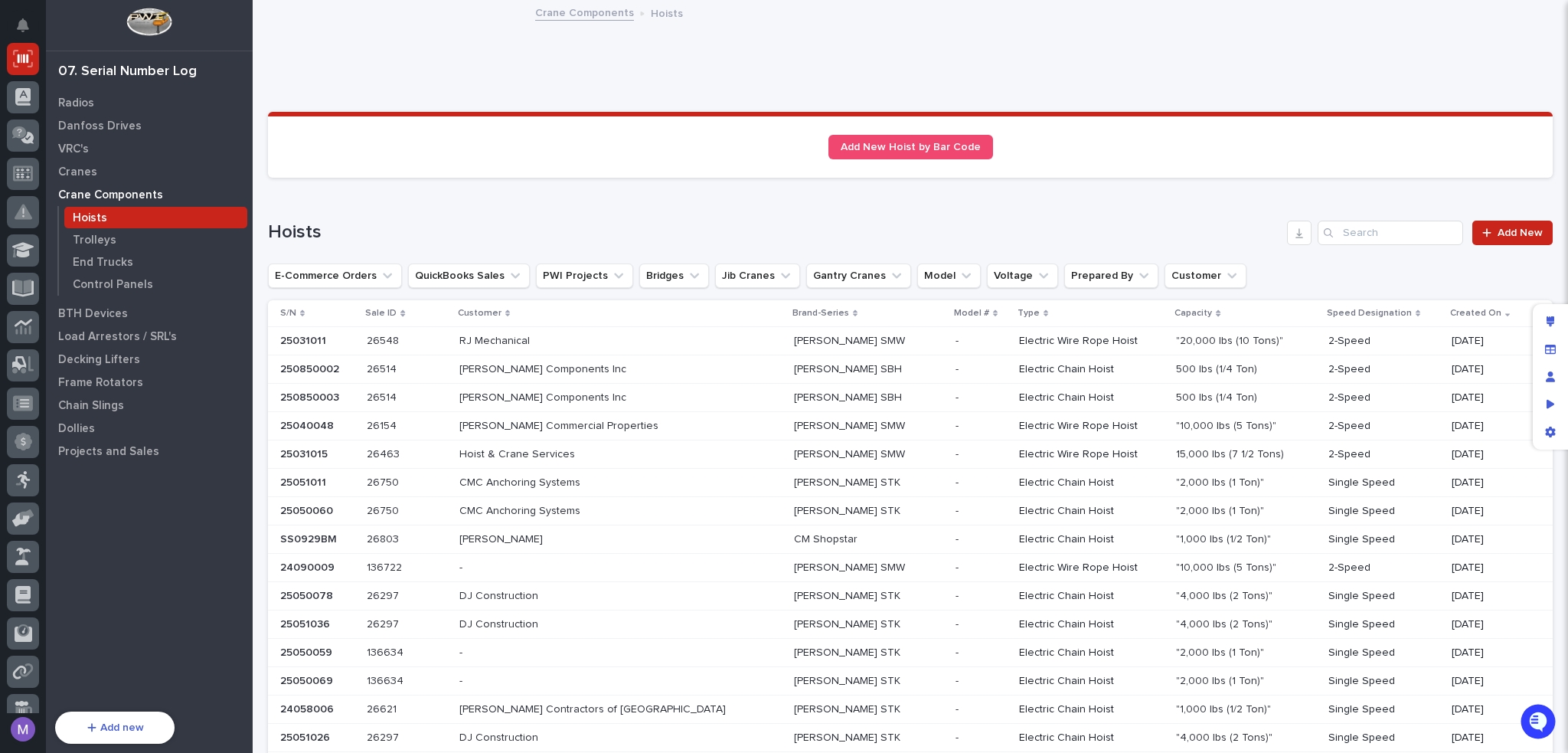
click at [591, 339] on p at bounding box center [593, 341] width 268 height 13
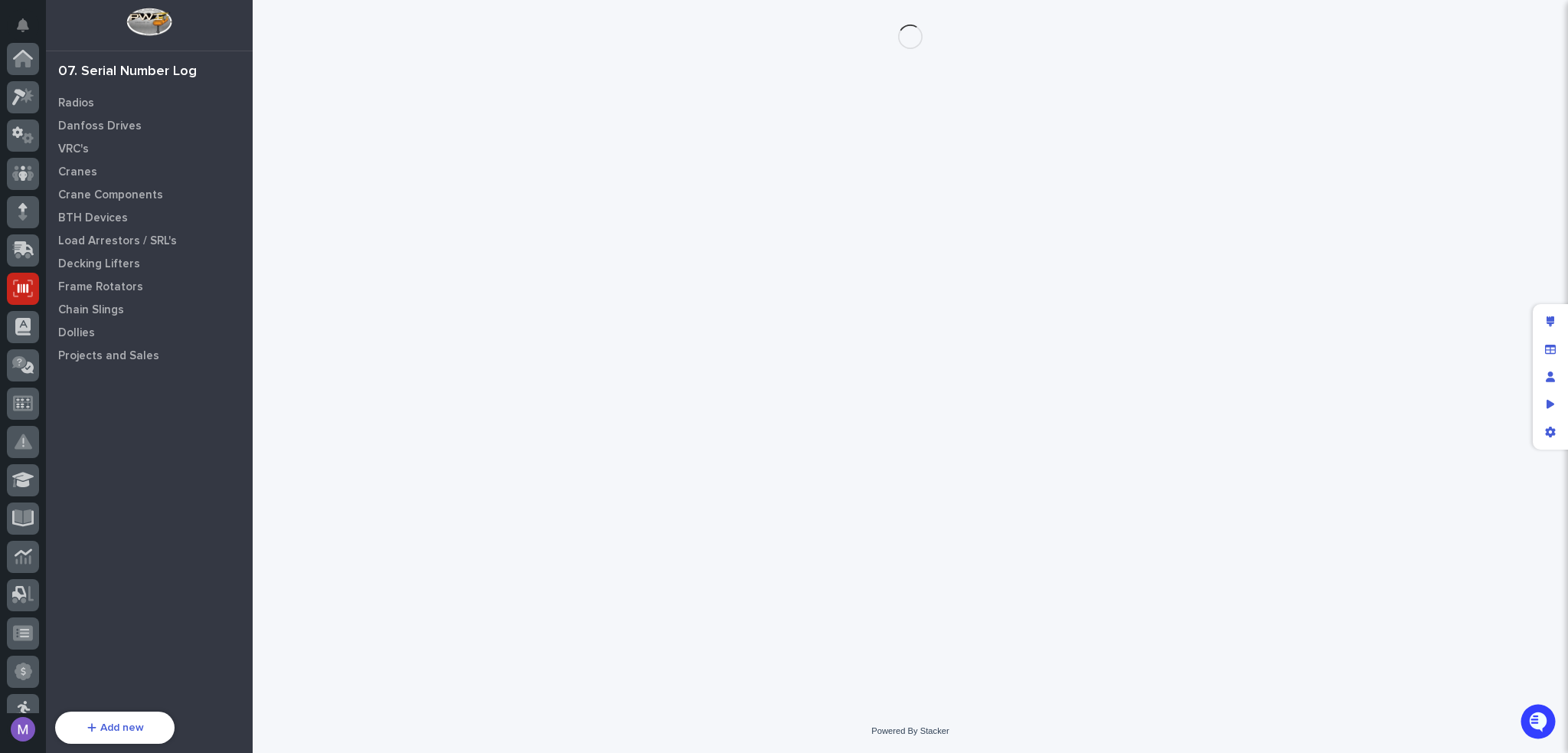
scroll to position [230, 0]
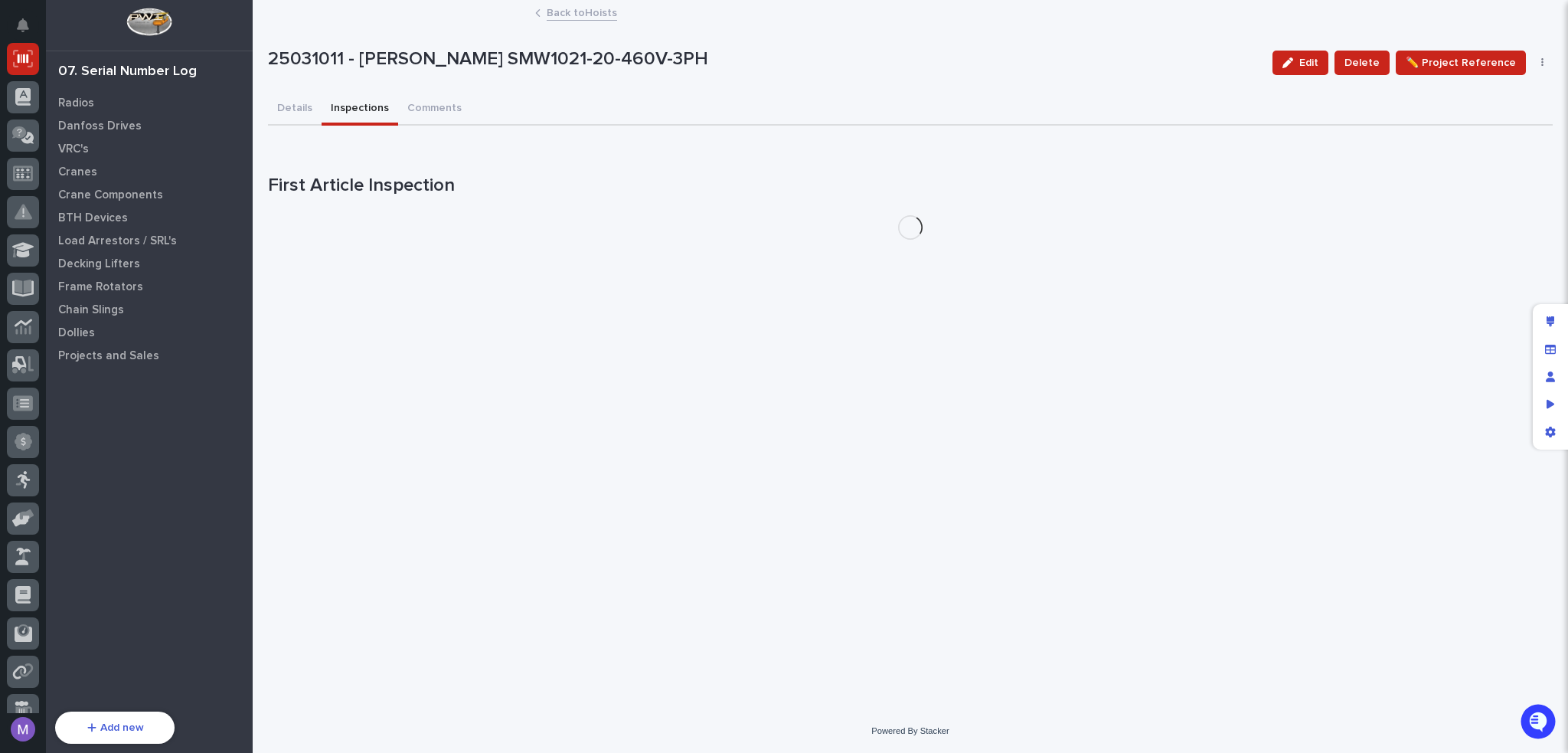
click at [356, 113] on button "Inspections" at bounding box center [360, 109] width 77 height 32
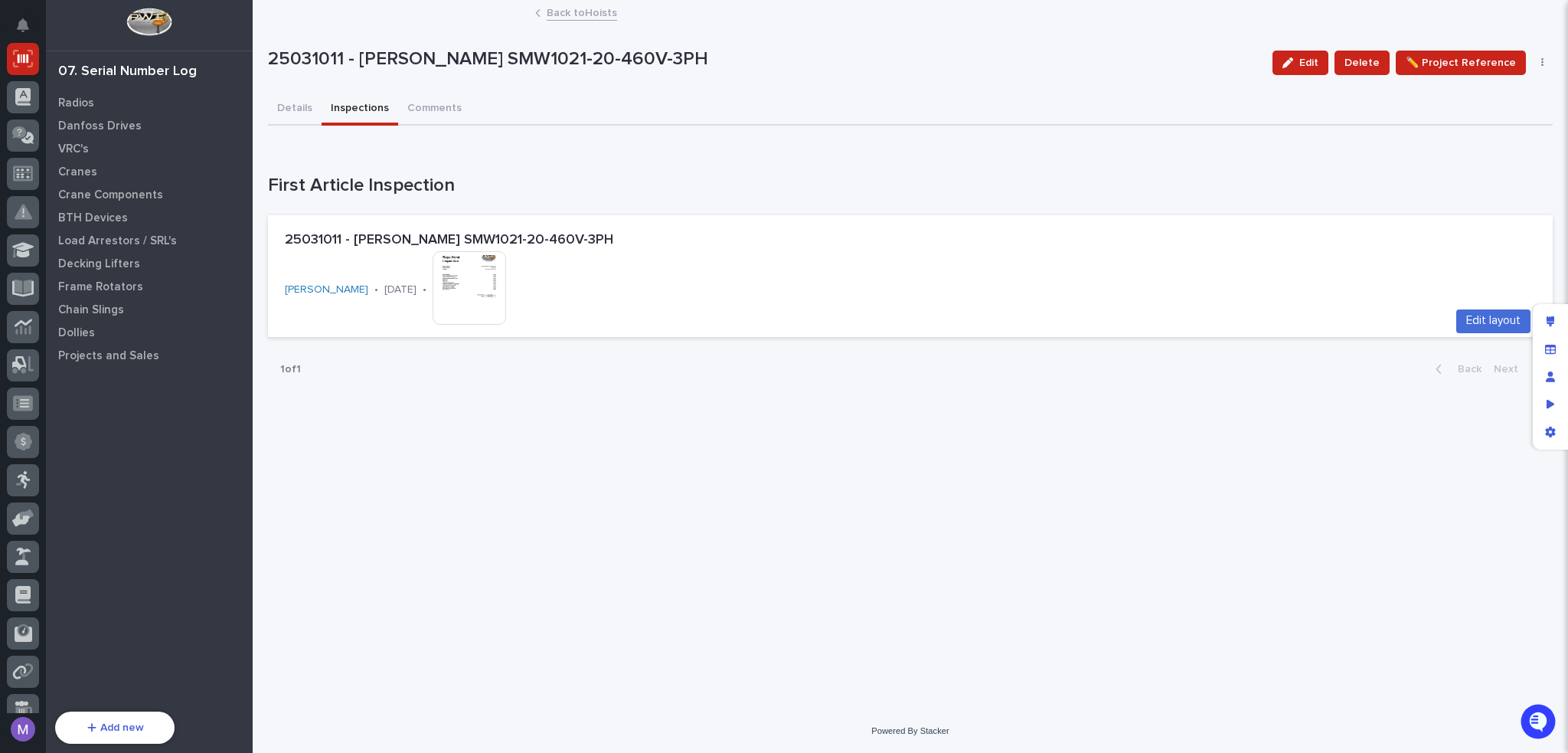
drag, startPoint x: 1547, startPoint y: 321, endPoint x: 1516, endPoint y: 326, distance: 31.4
click at [1547, 321] on icon "Edit layout" at bounding box center [1551, 321] width 8 height 11
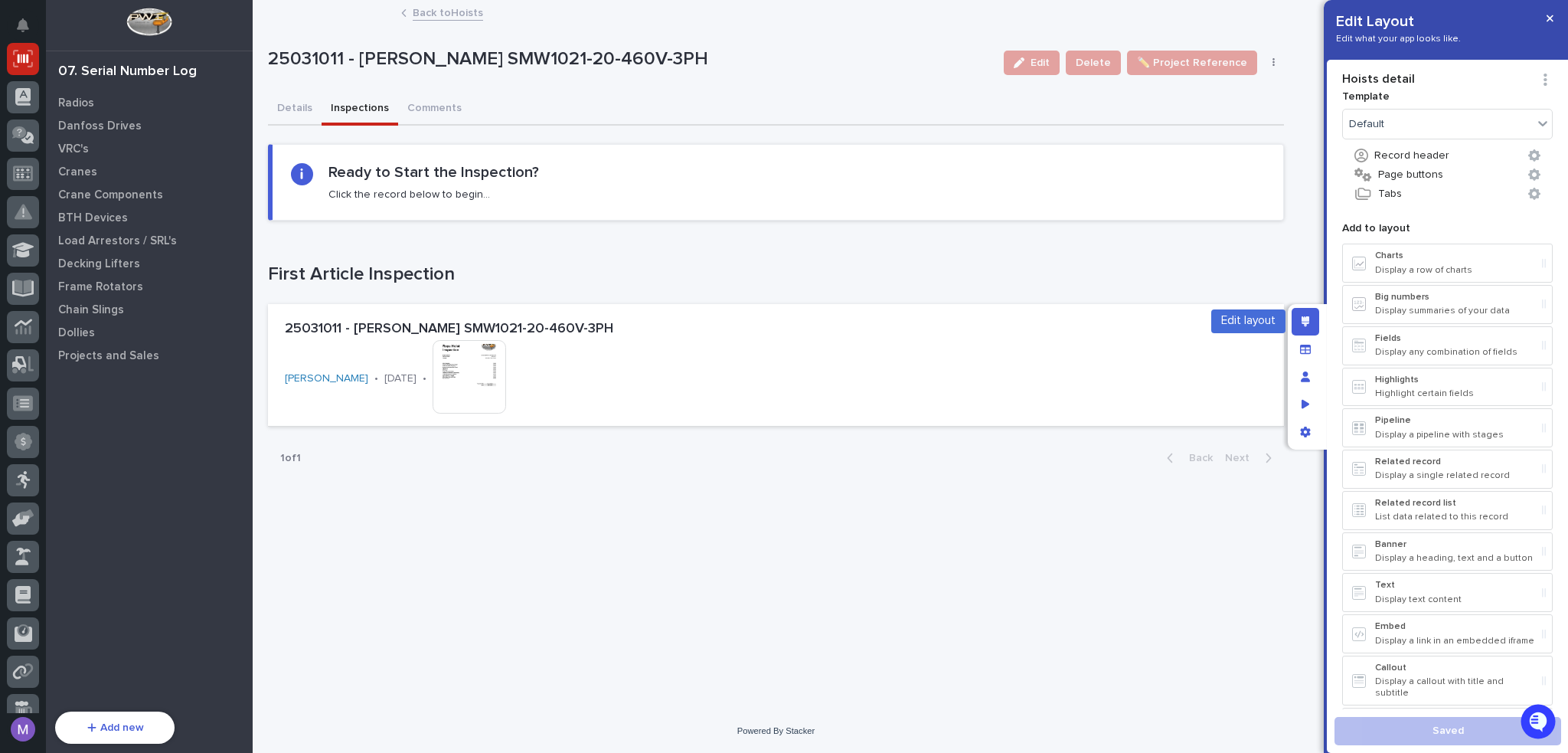
click at [1314, 317] on div "Edit layout" at bounding box center [1305, 321] width 28 height 28
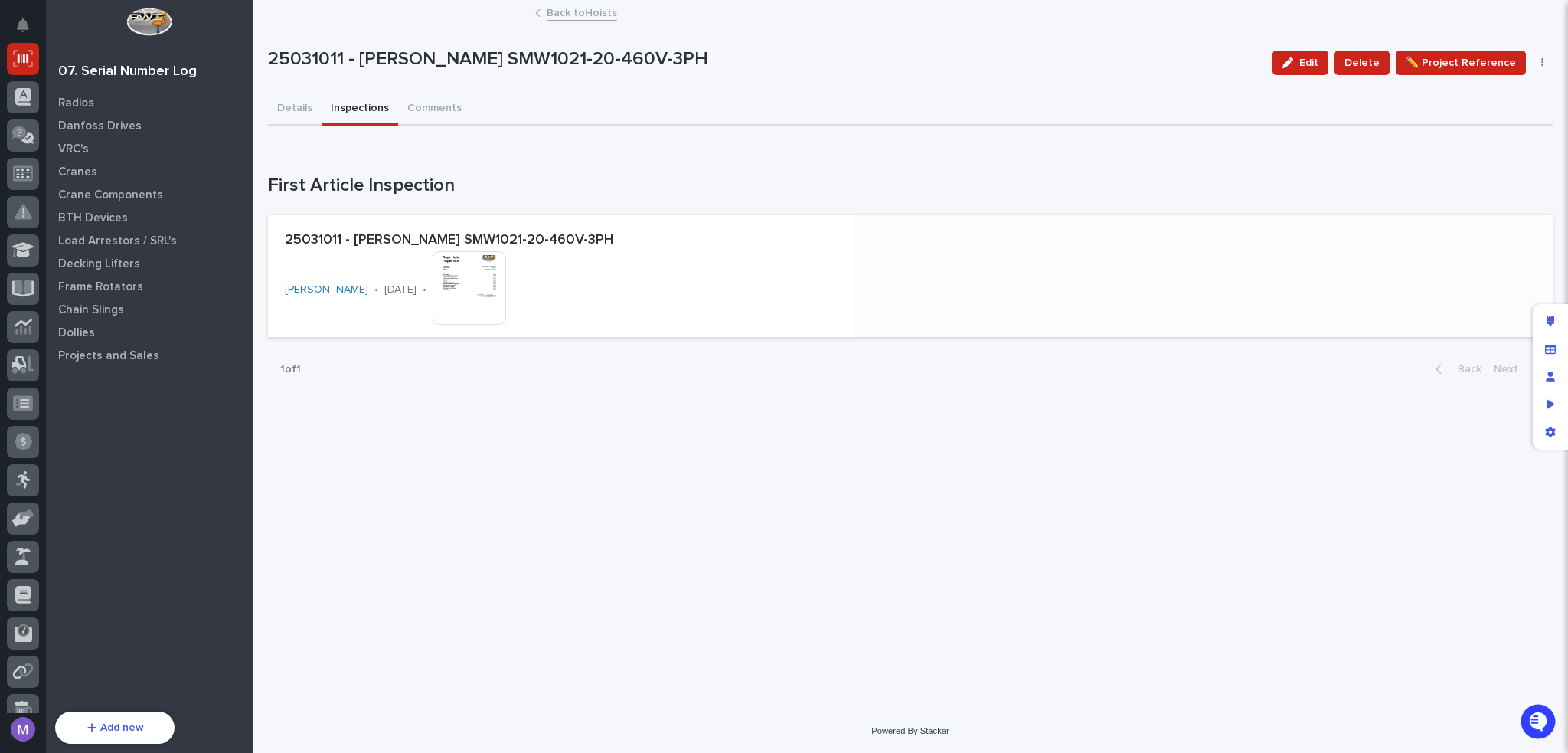
click at [1102, 283] on div "25031011 - Starke SMW1021-20-460V-3PH Patrick Briar • 08/21/2025 • This file ca…" at bounding box center [910, 277] width 1284 height 123
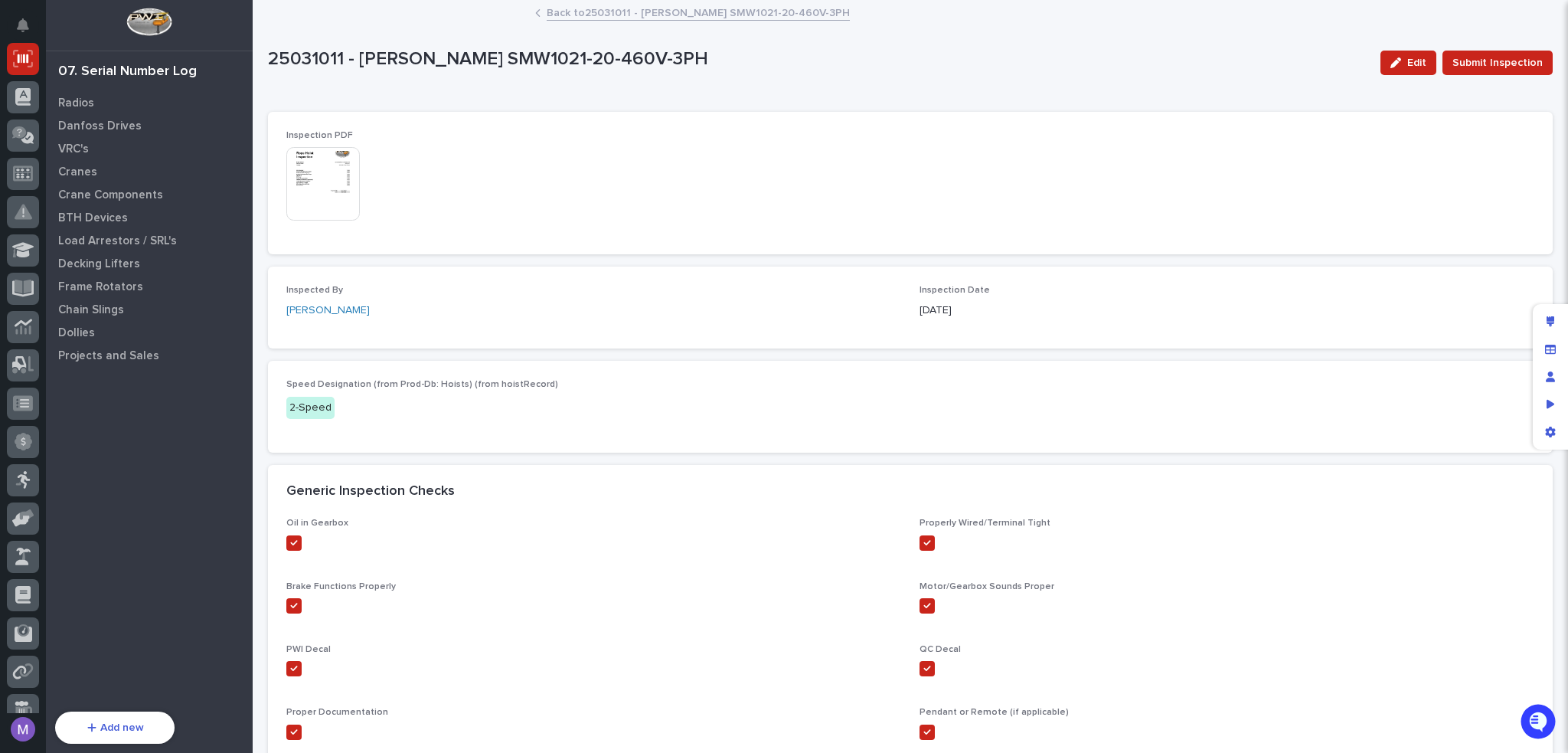
click at [320, 182] on img at bounding box center [323, 184] width 73 height 73
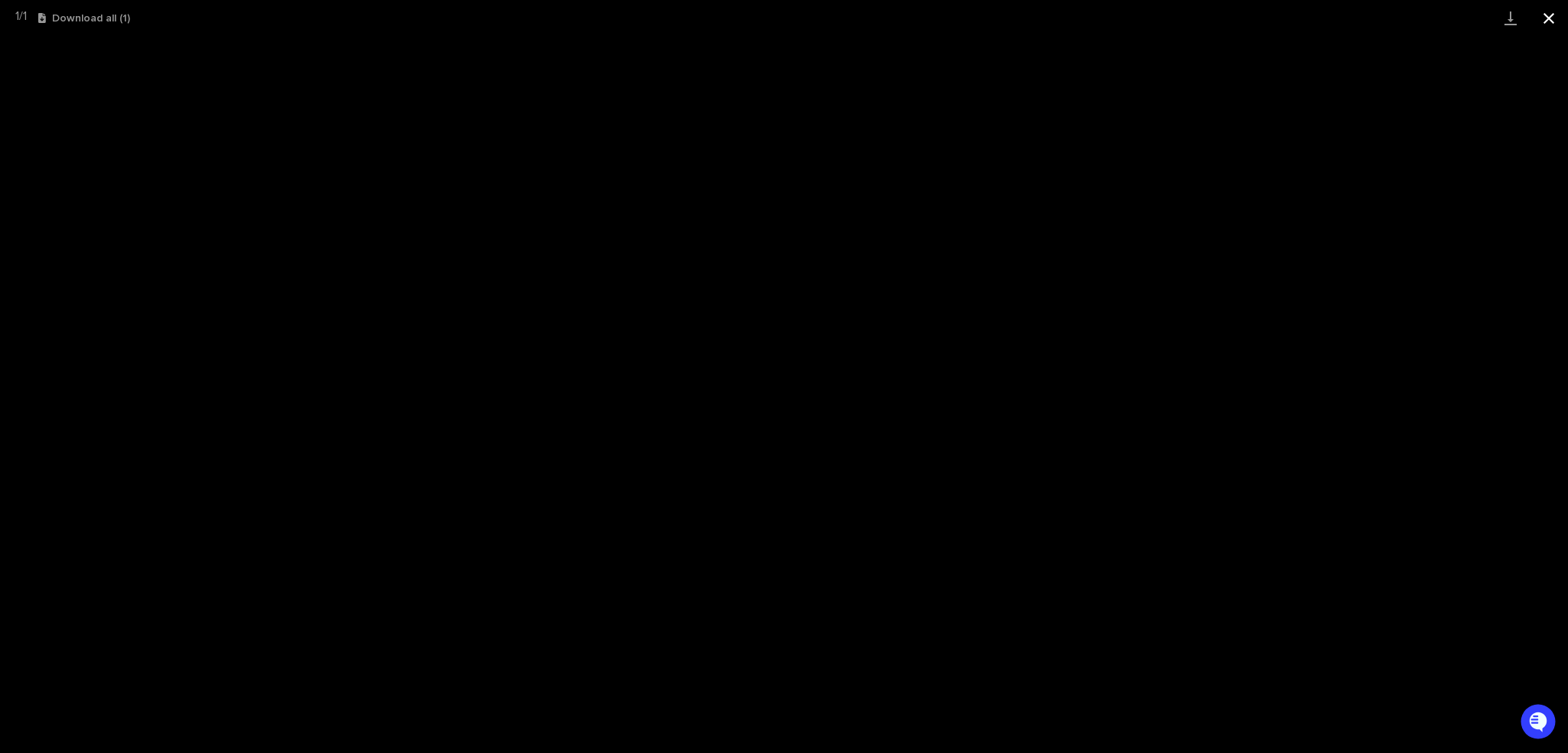
click at [1551, 22] on button "Close gallery" at bounding box center [1548, 18] width 38 height 36
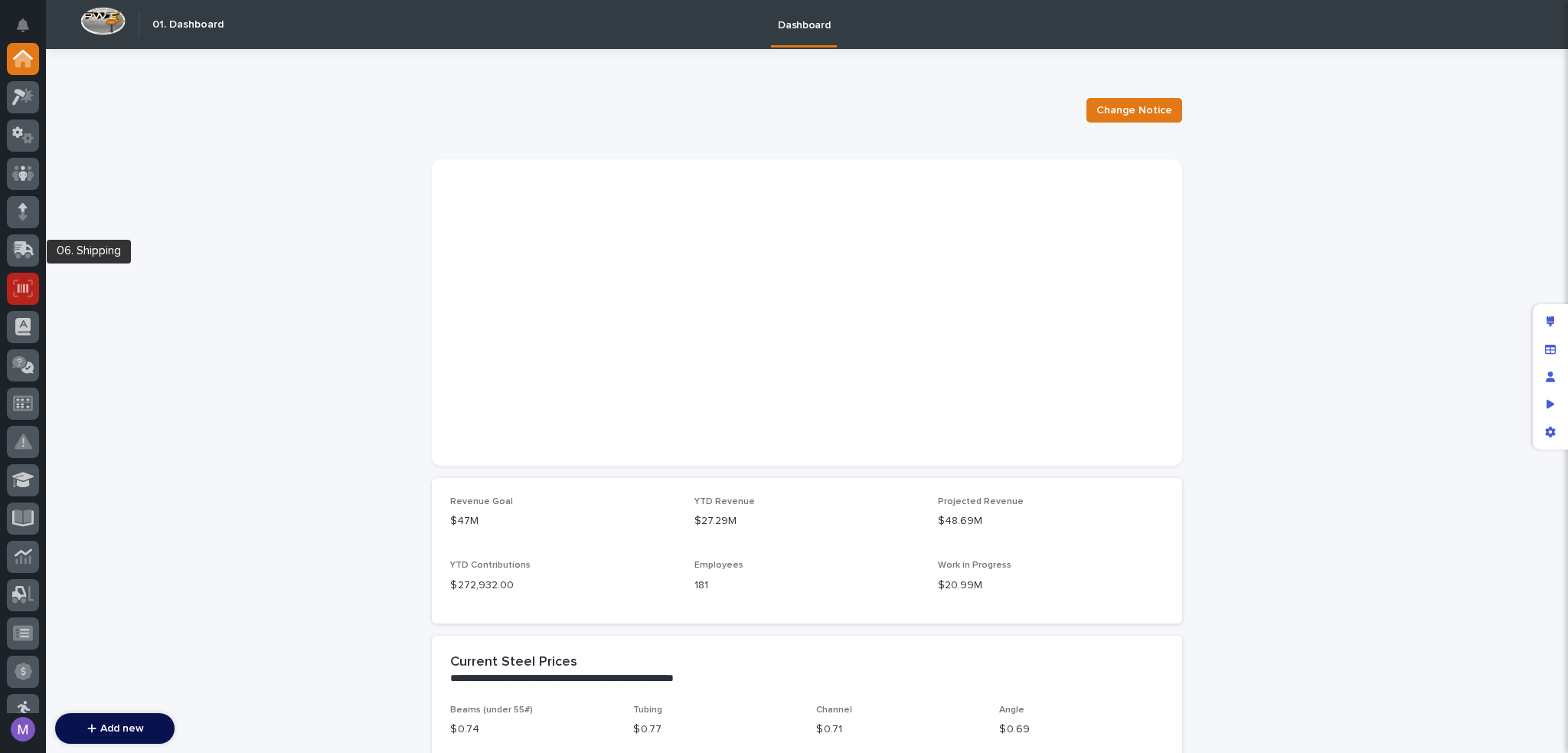
click at [33, 277] on div at bounding box center [22, 288] width 32 height 32
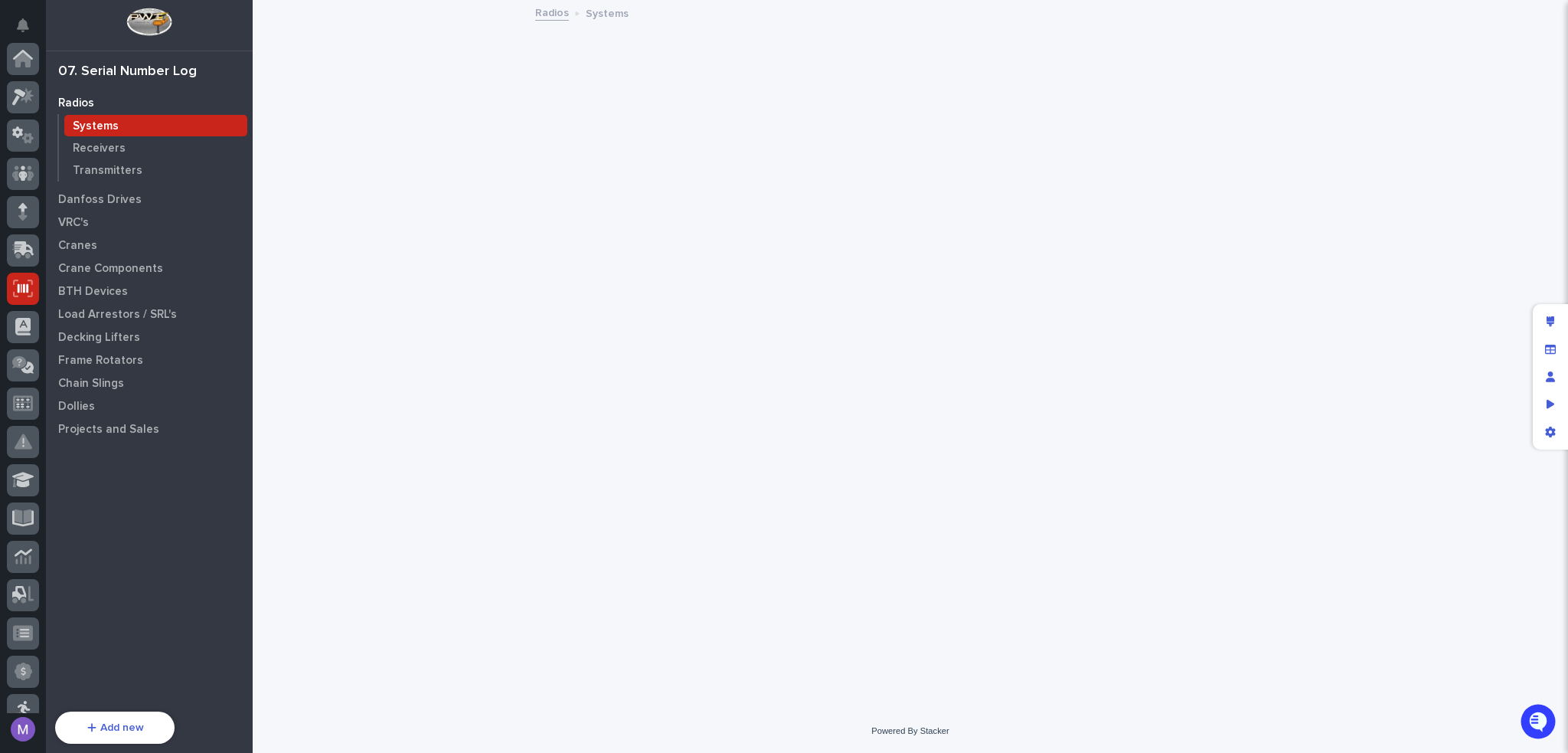
scroll to position [230, 0]
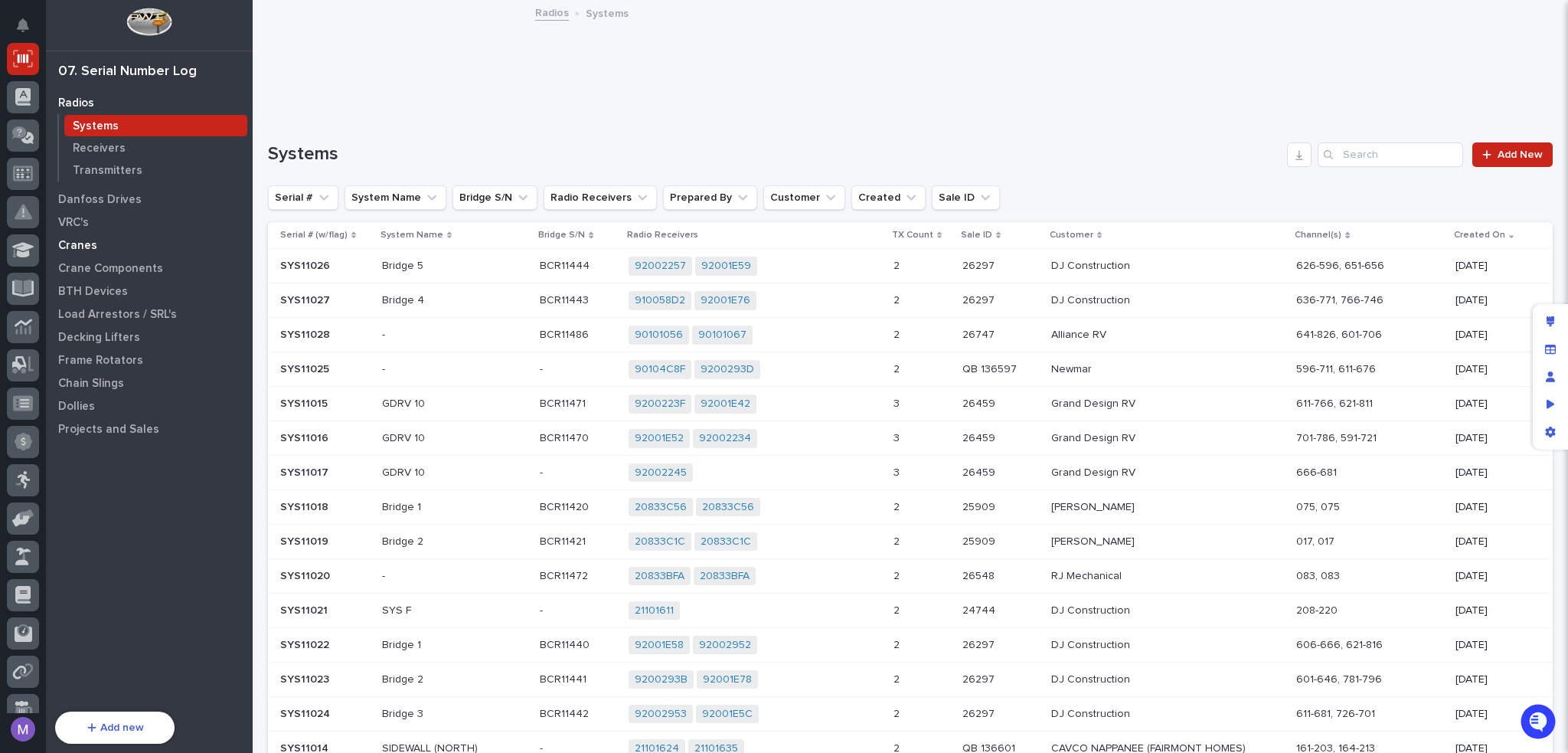
click at [104, 245] on div "Cranes" at bounding box center [149, 245] width 199 height 21
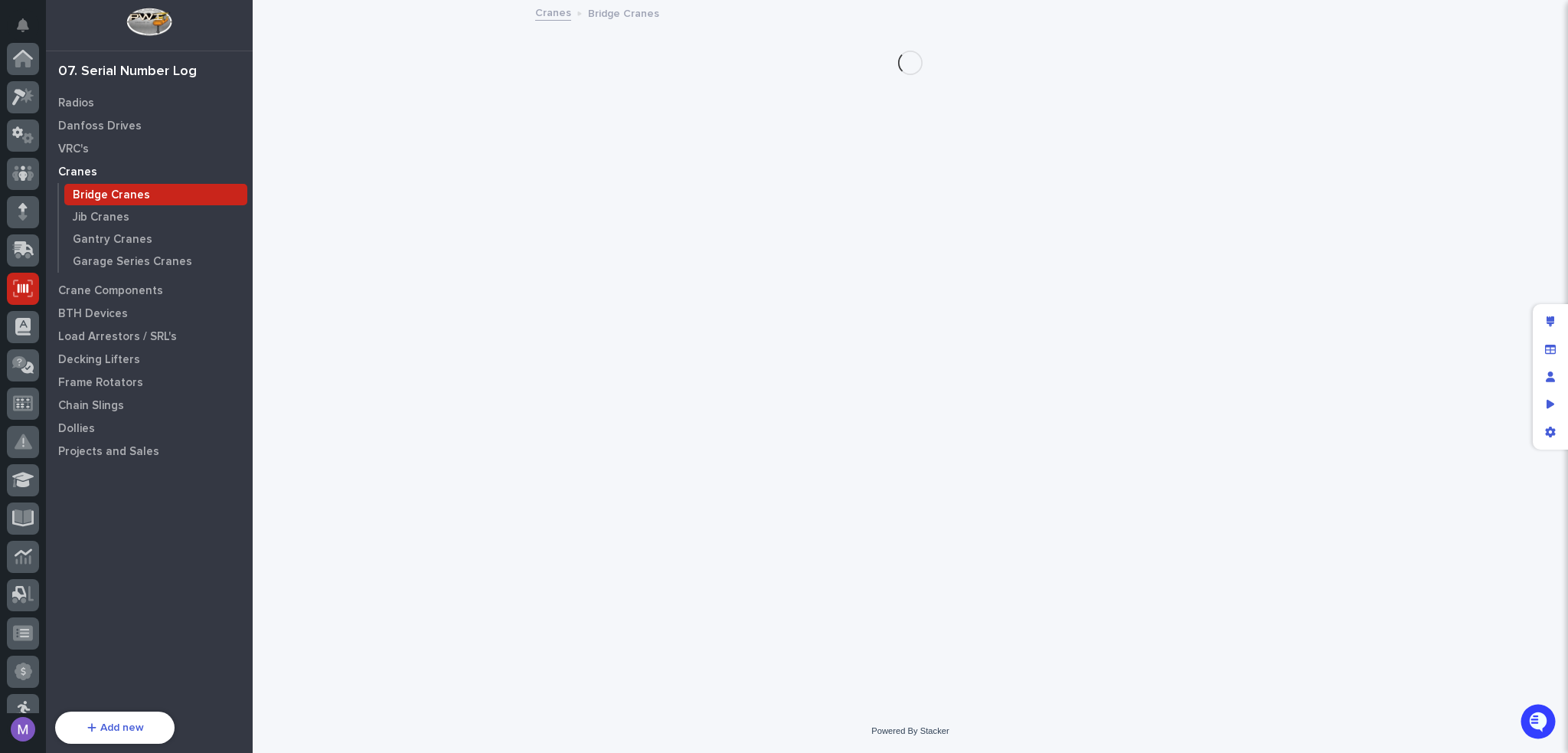
scroll to position [230, 0]
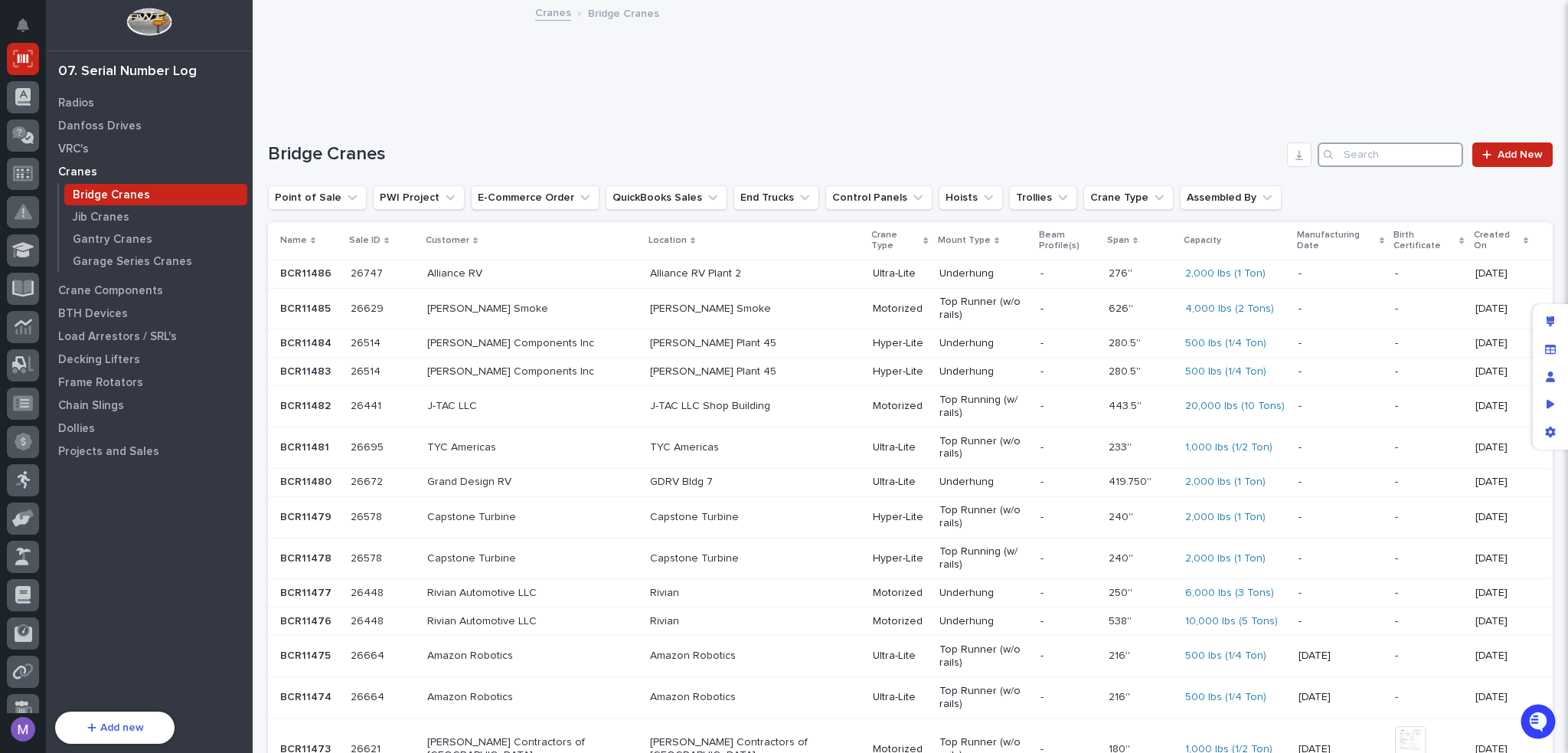
click at [1341, 157] on input "Search" at bounding box center [1390, 155] width 145 height 24
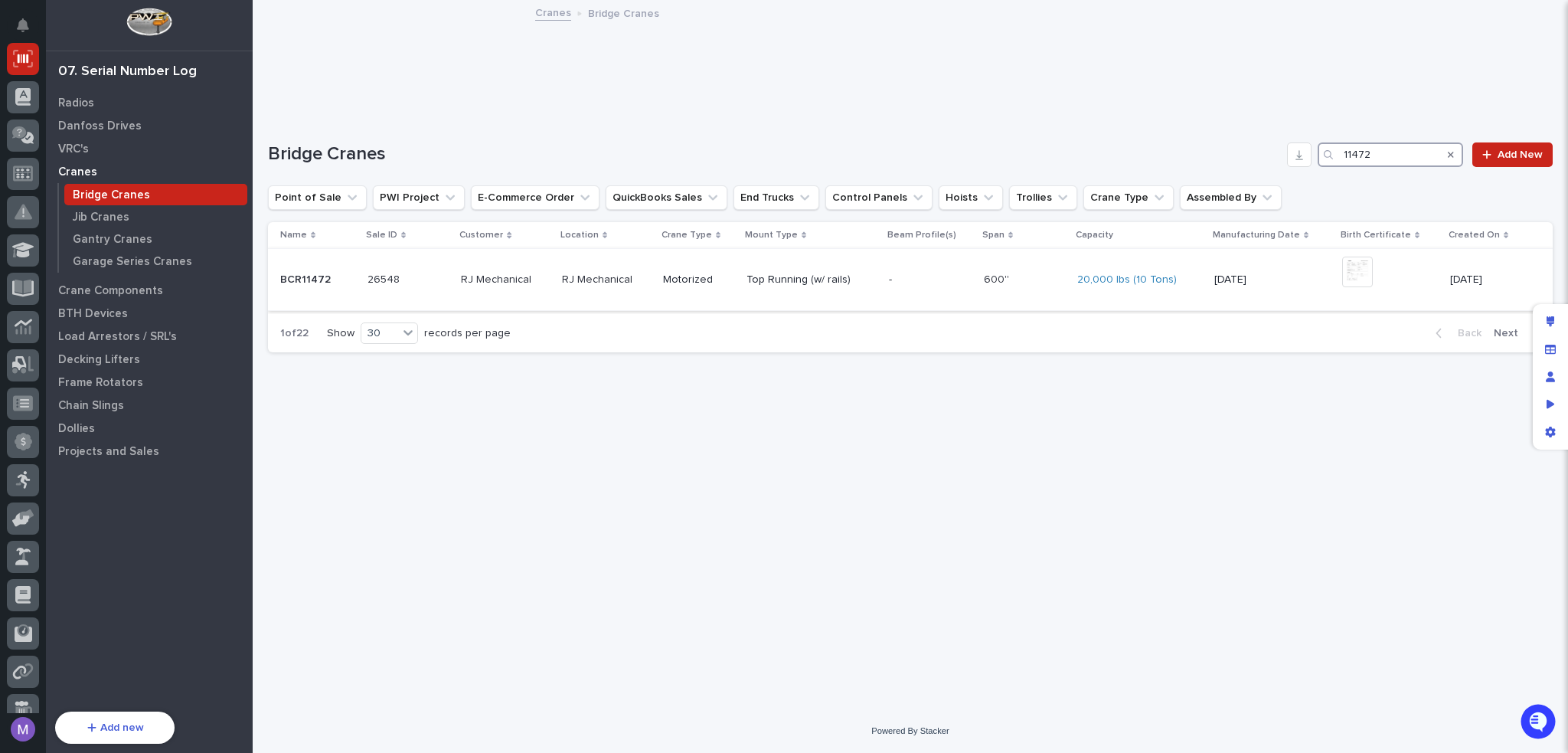
type input "11472"
click at [750, 297] on td "Top Running (w/ rails)" at bounding box center [811, 280] width 143 height 62
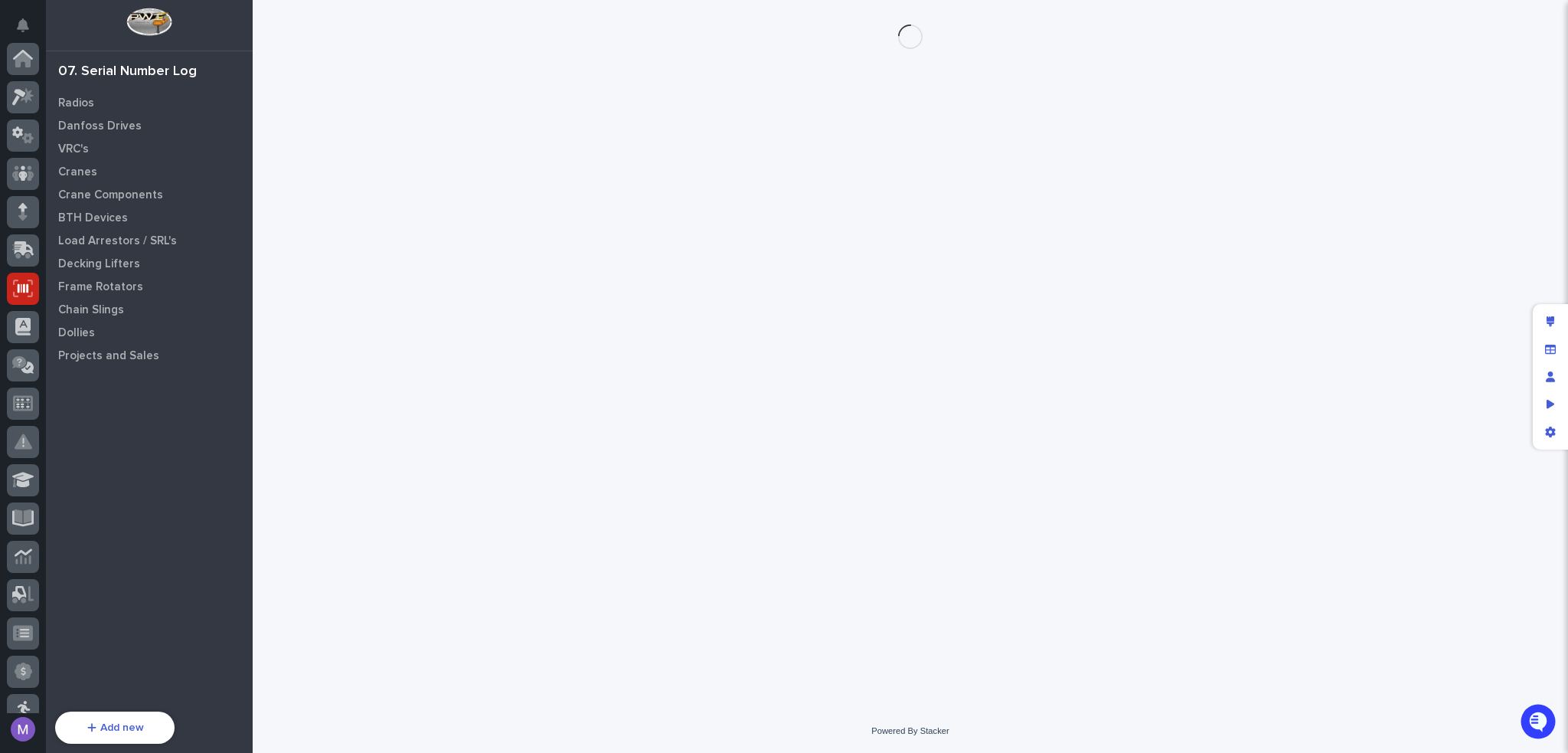
scroll to position [230, 0]
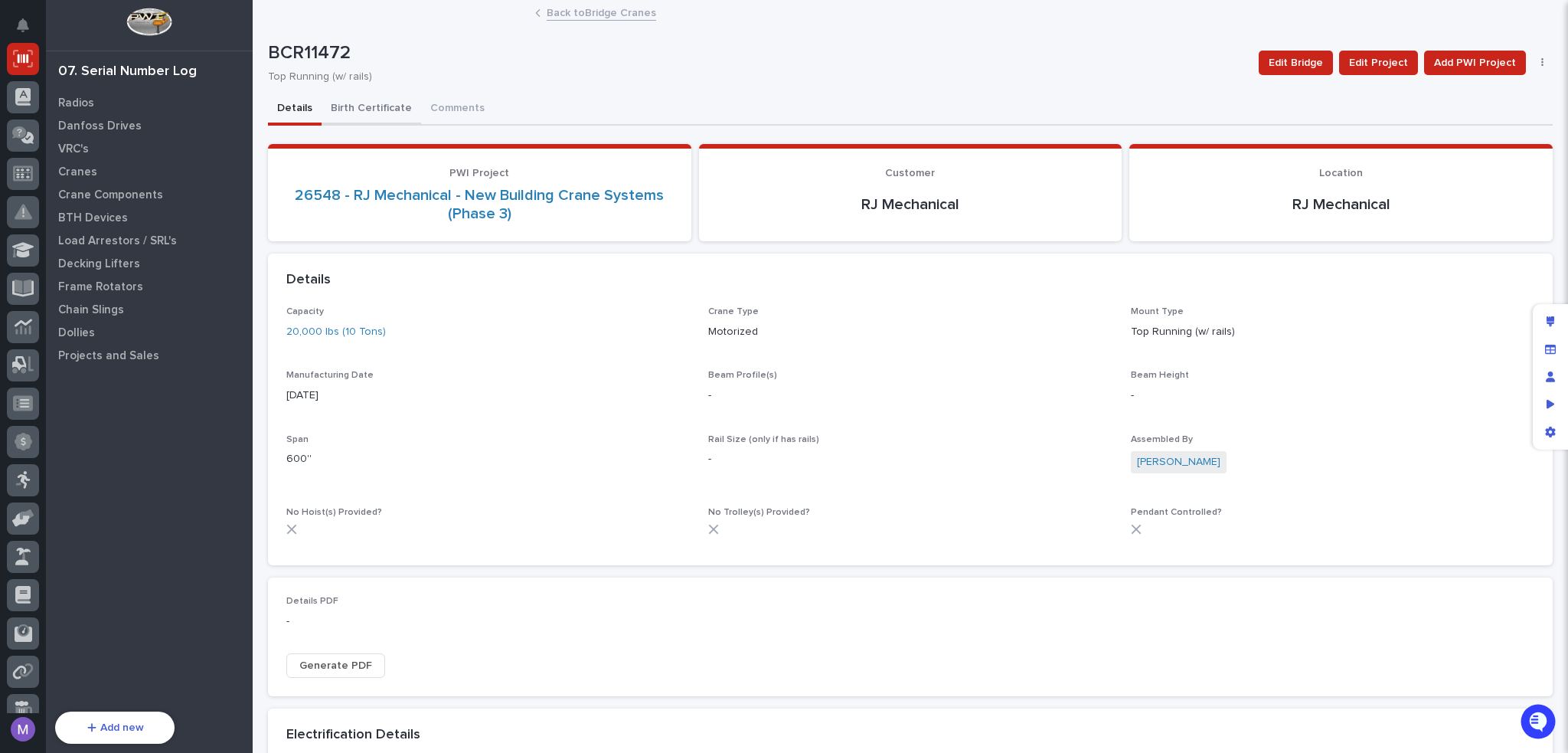
click at [380, 113] on button "Birth Certificate" at bounding box center [371, 109] width 99 height 32
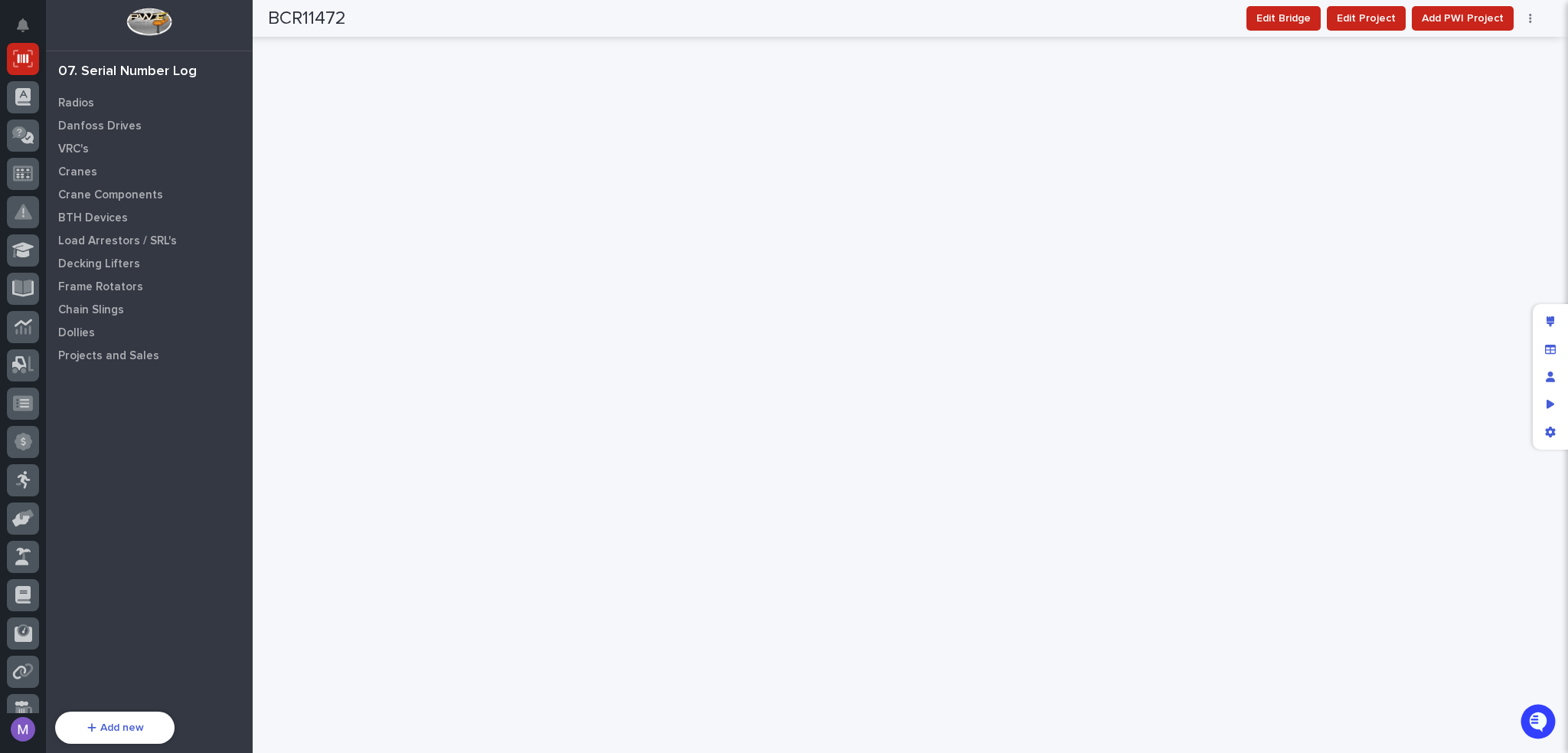
scroll to position [550, 0]
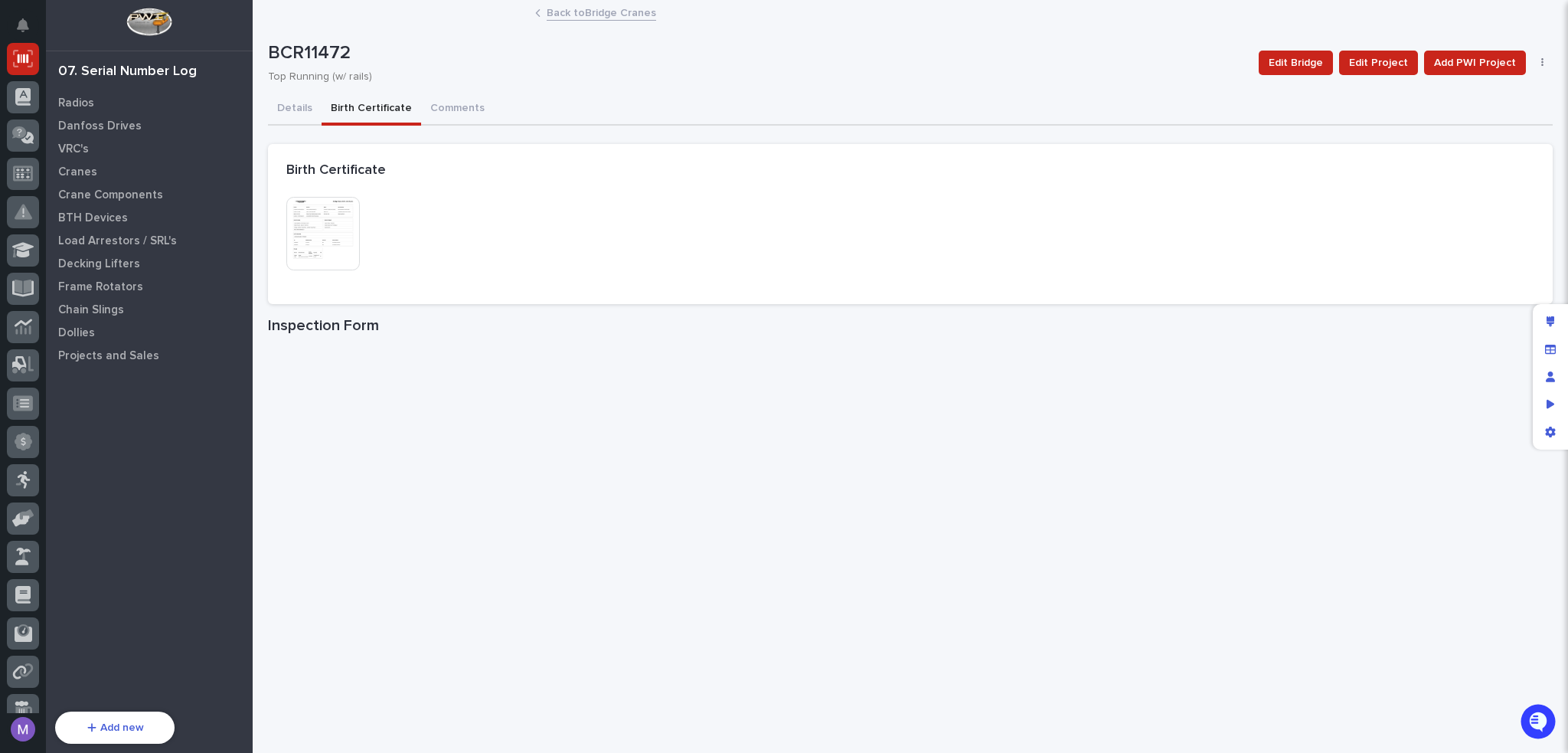
click at [319, 224] on img at bounding box center [323, 233] width 73 height 73
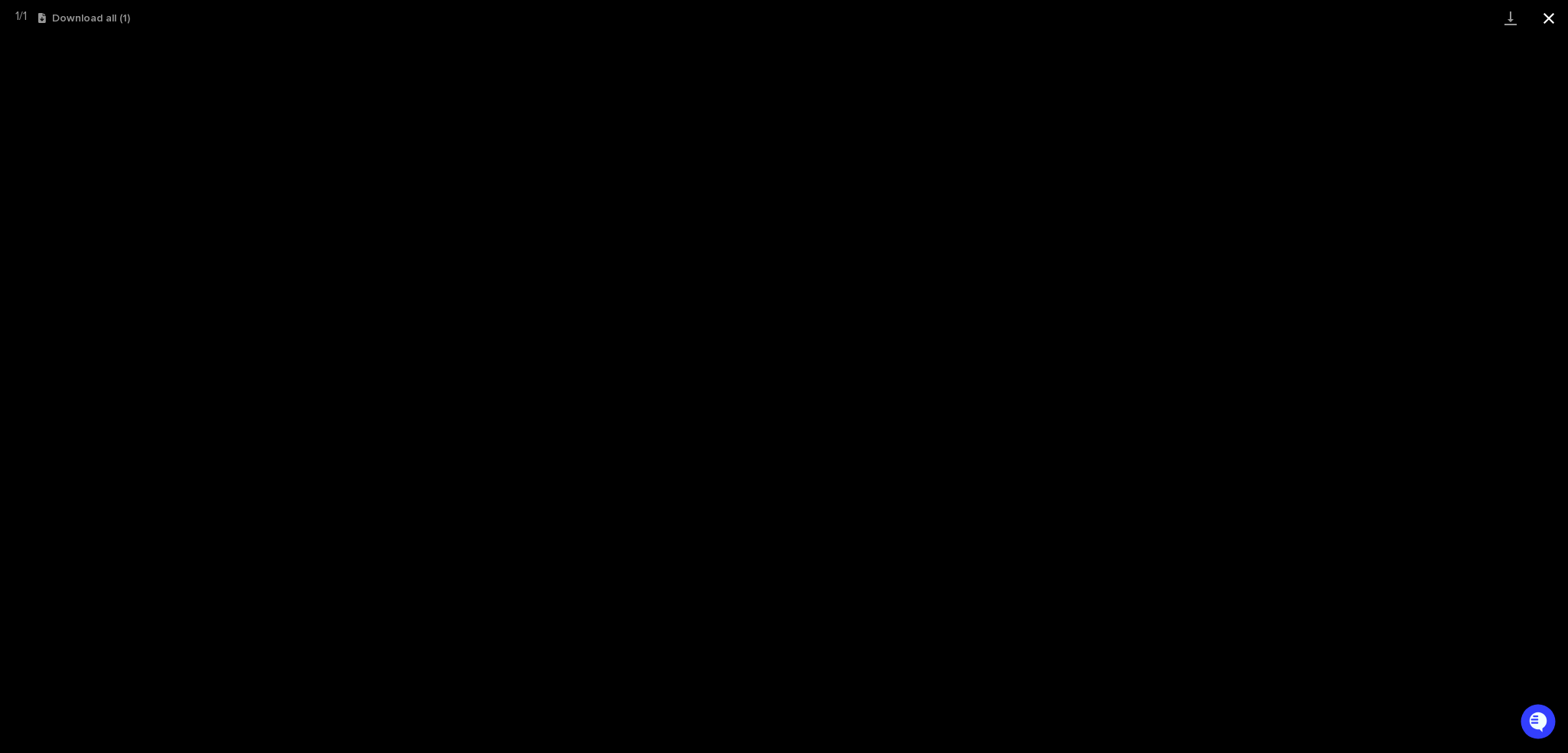
click at [1557, 16] on button "Close gallery" at bounding box center [1548, 18] width 38 height 36
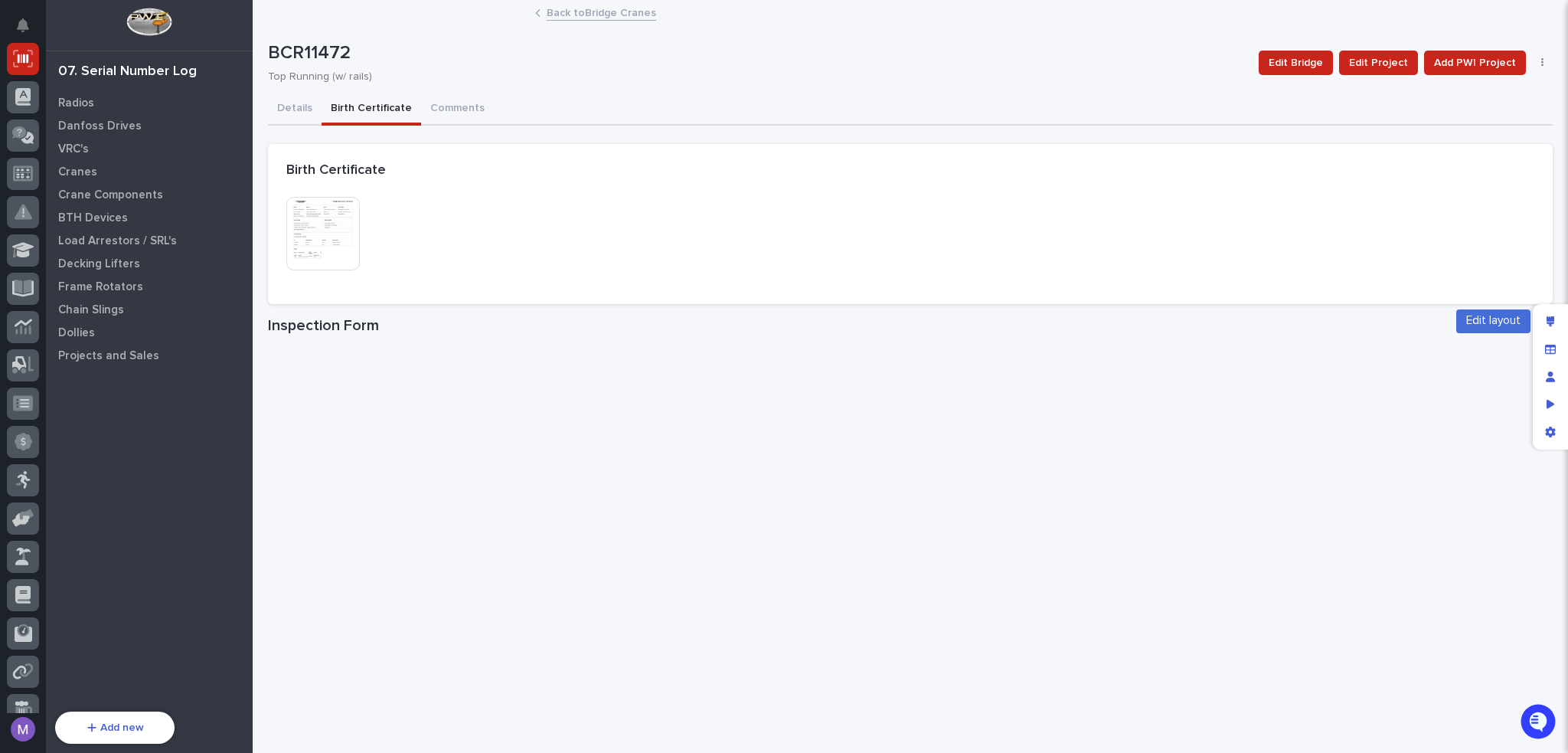
drag, startPoint x: 1551, startPoint y: 315, endPoint x: 1518, endPoint y: 344, distance: 43.9
click at [1551, 315] on div "Edit layout" at bounding box center [1550, 321] width 28 height 28
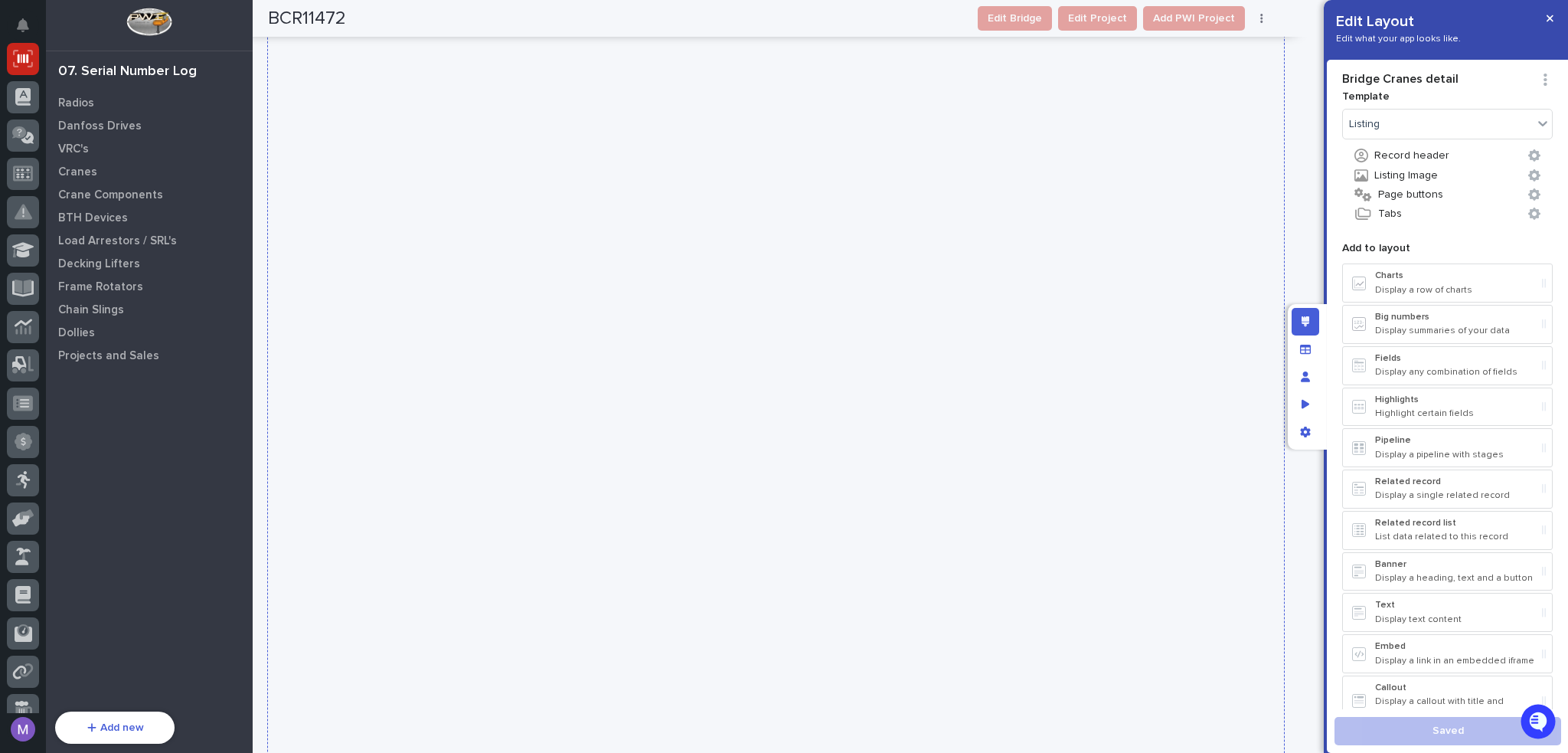
scroll to position [766, 0]
click at [1164, 273] on div at bounding box center [776, 698] width 1016 height 1557
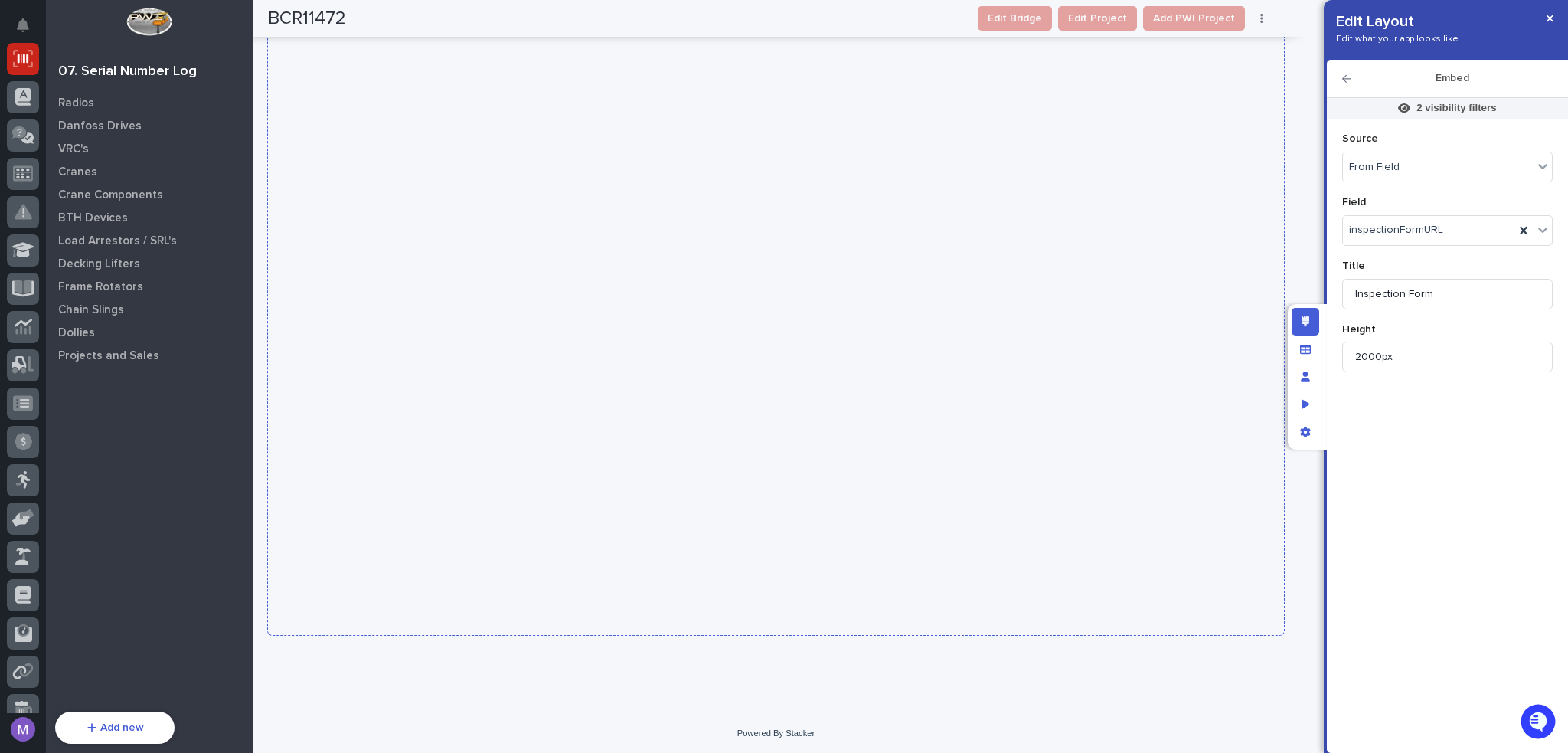
scroll to position [894, 0]
click at [1358, 358] on input "2000px" at bounding box center [1447, 357] width 210 height 31
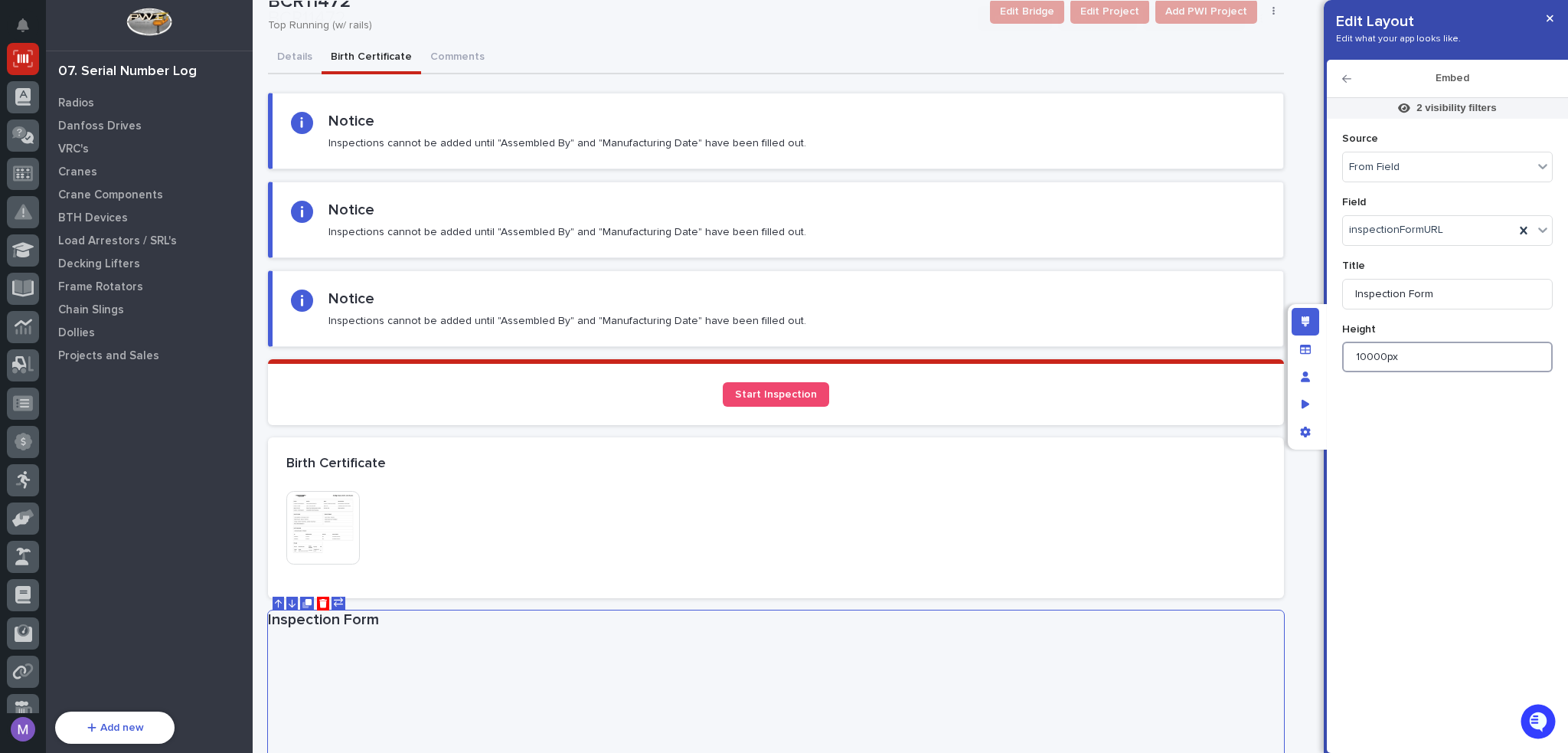
scroll to position [1200, 0]
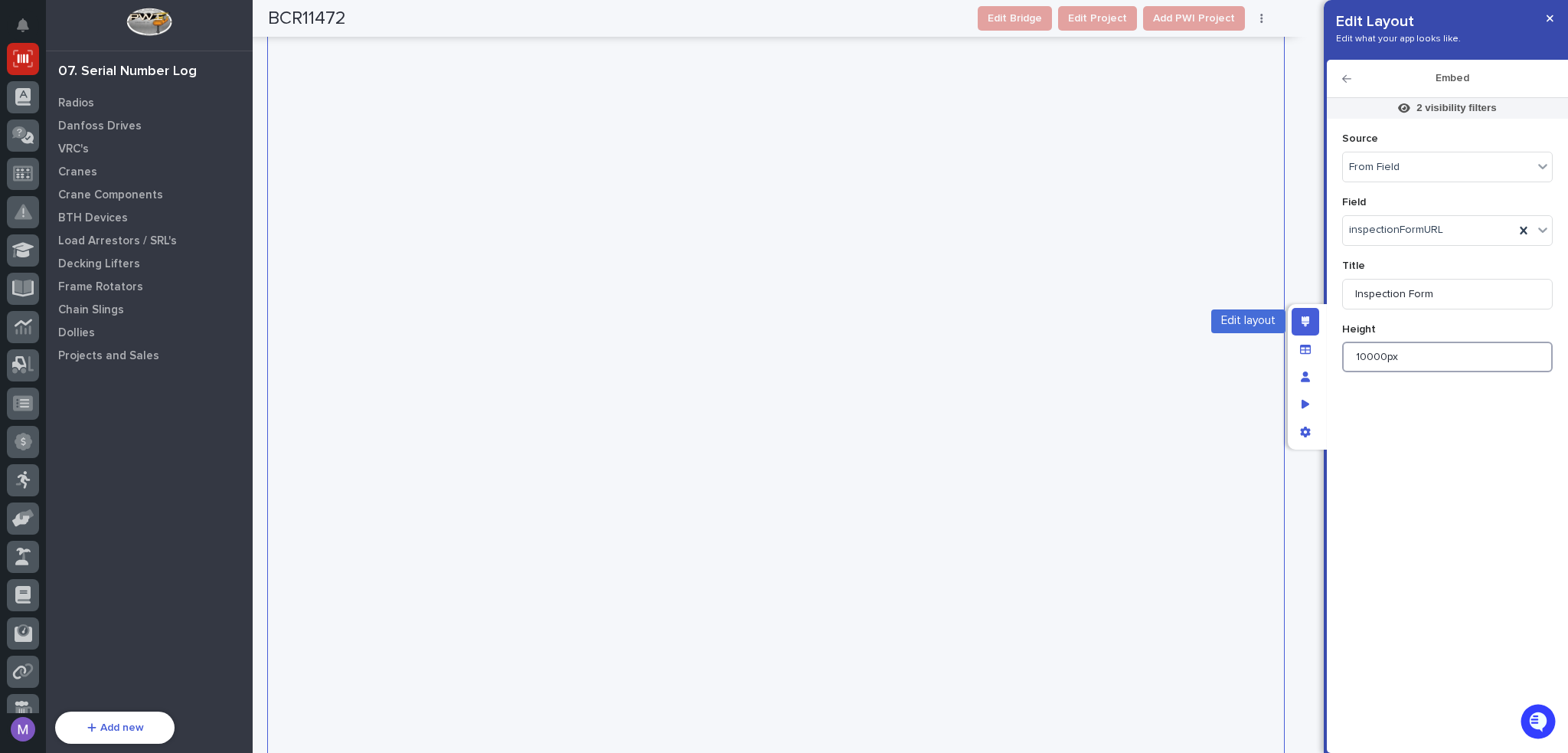
type input "10000px"
click at [1305, 321] on icon "Edit layout" at bounding box center [1305, 321] width 8 height 11
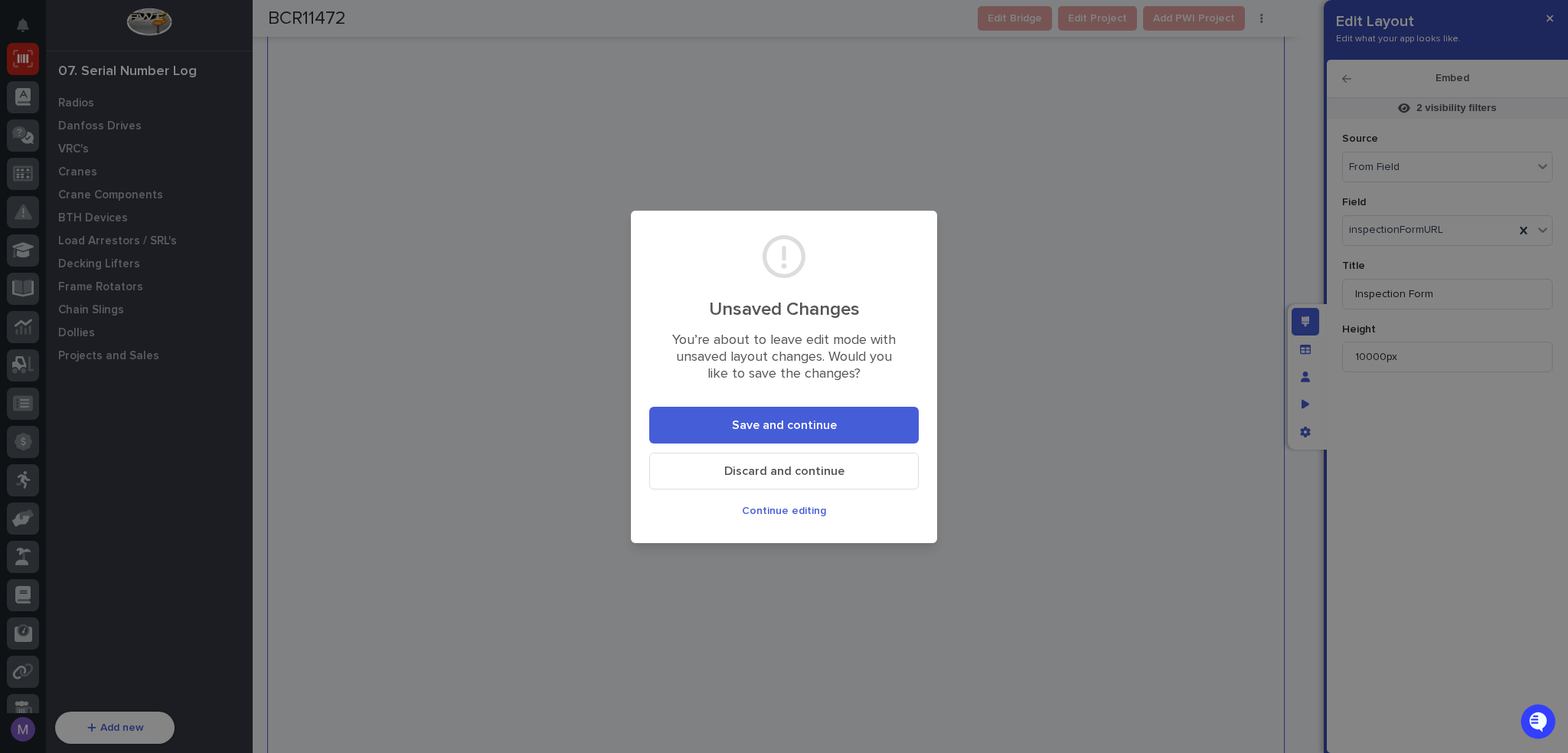
click at [860, 434] on button "Save and continue" at bounding box center [784, 425] width 269 height 37
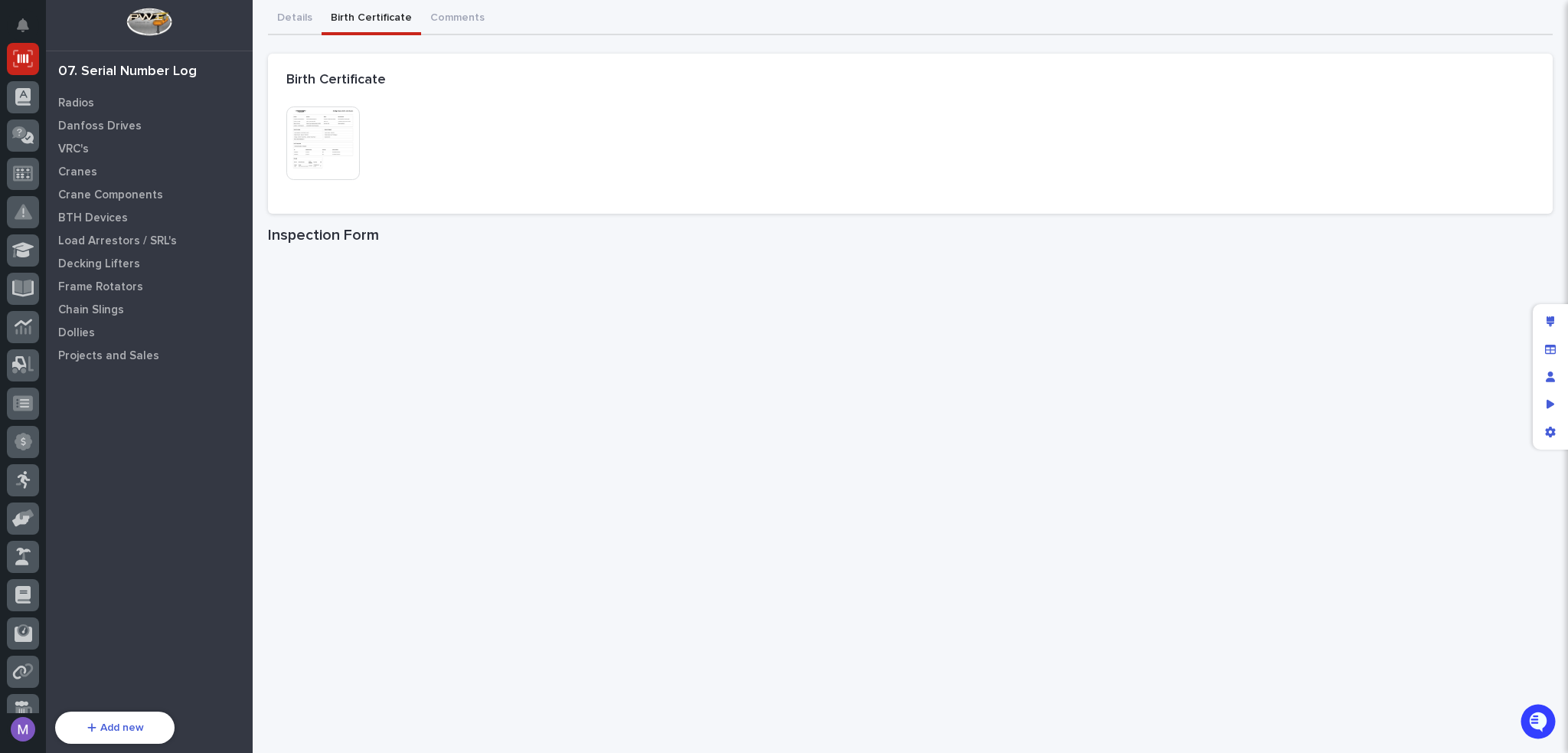
scroll to position [0, 0]
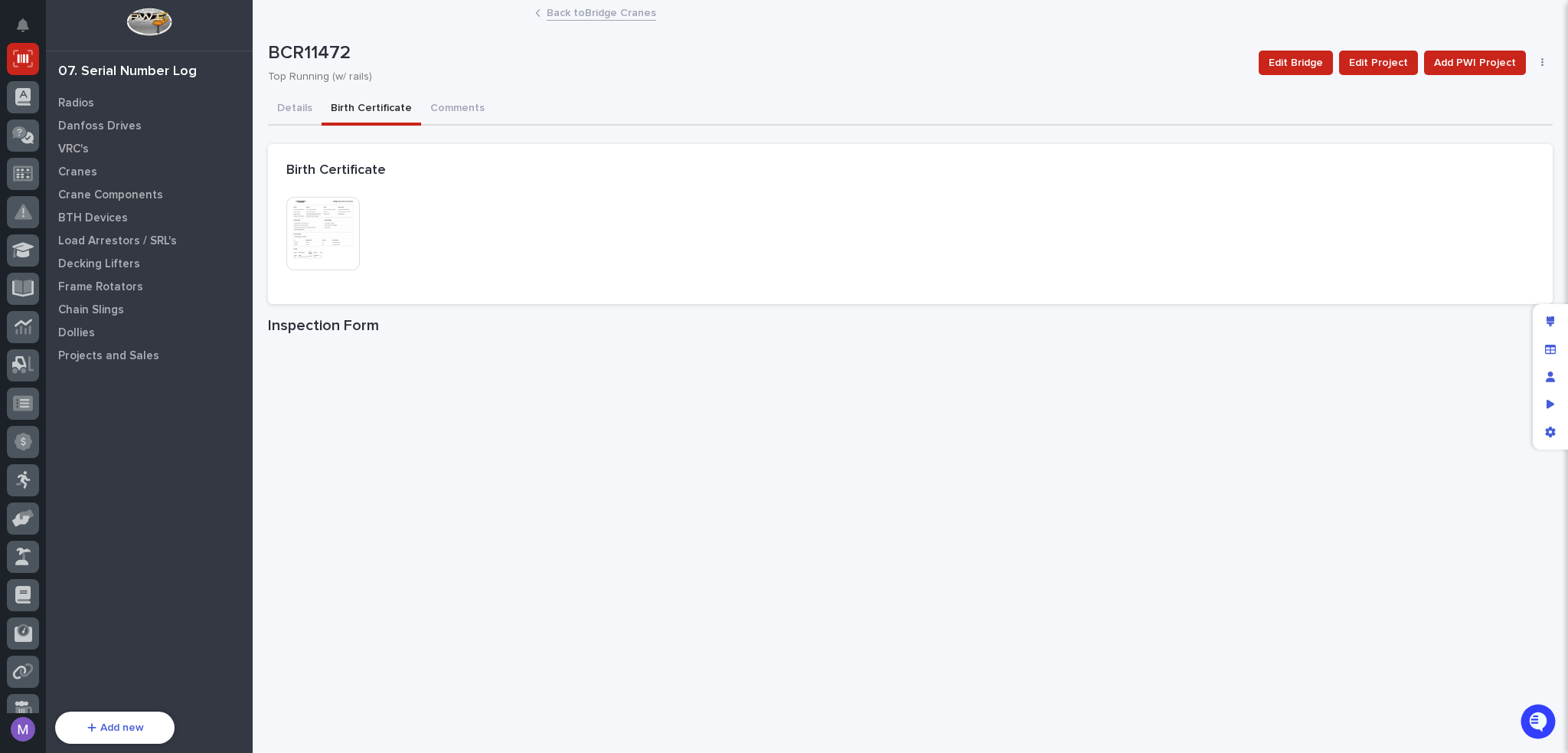
click at [346, 236] on img at bounding box center [323, 233] width 73 height 73
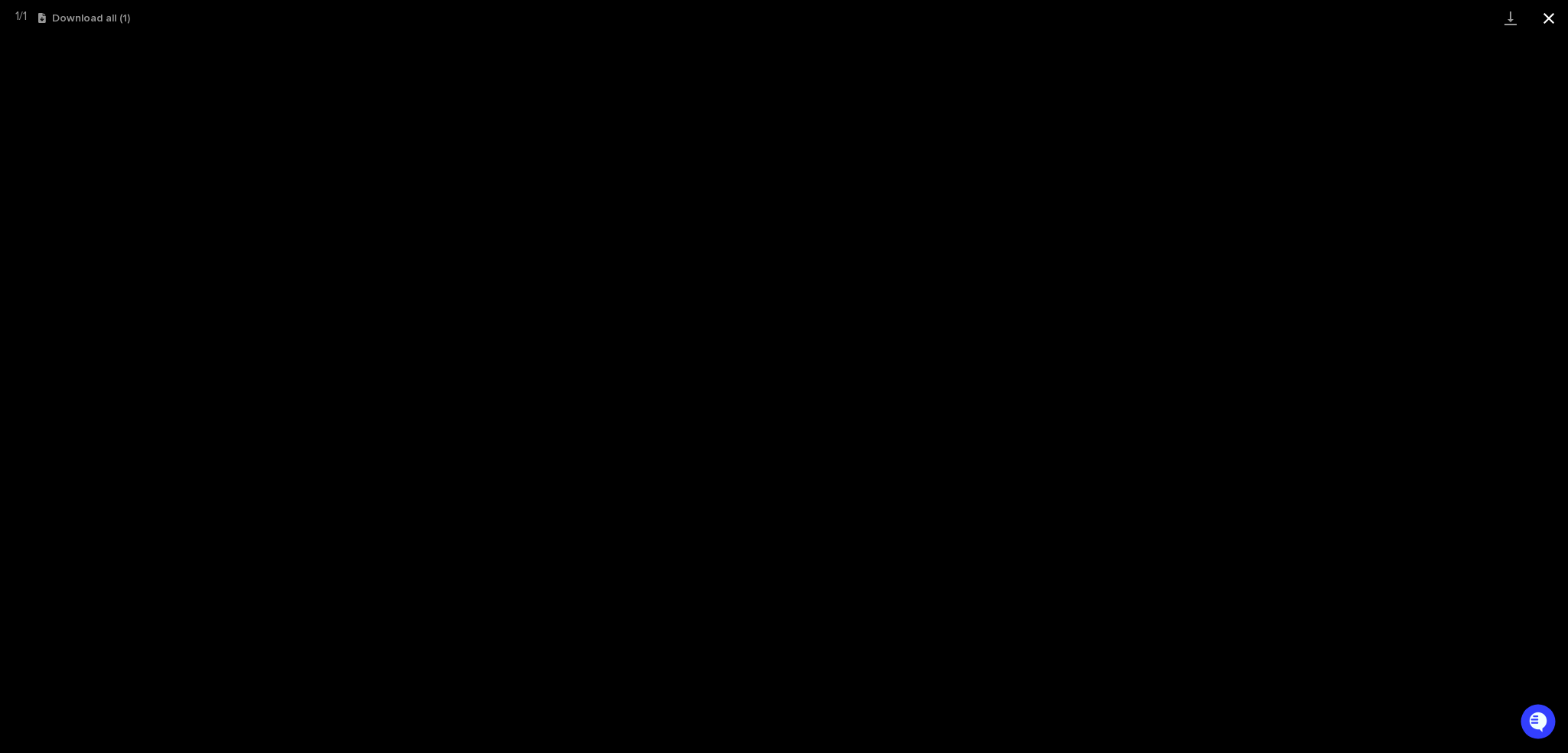
click at [1556, 19] on button "Close gallery" at bounding box center [1548, 18] width 38 height 36
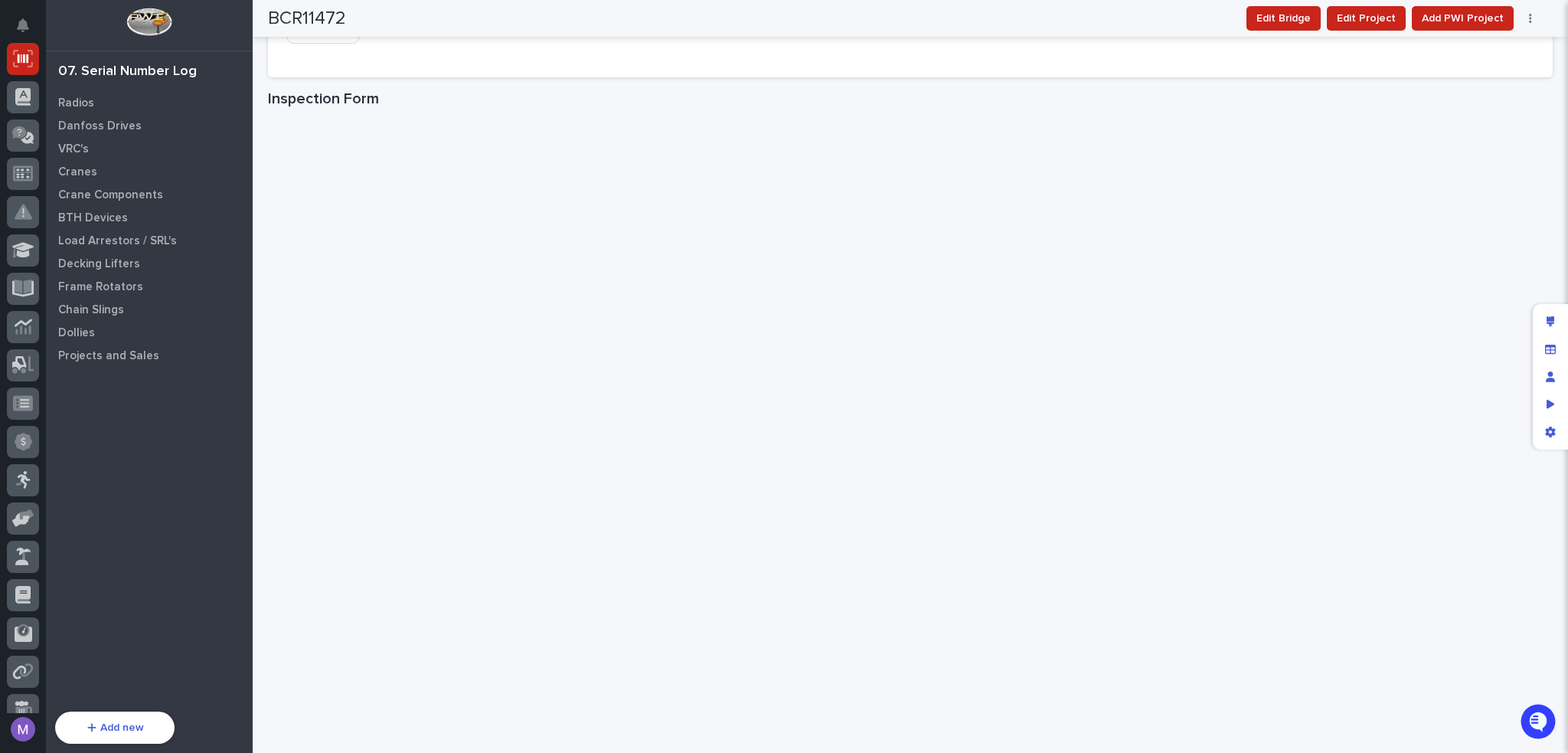
scroll to position [137, 0]
